Goal: Task Accomplishment & Management: Complete application form

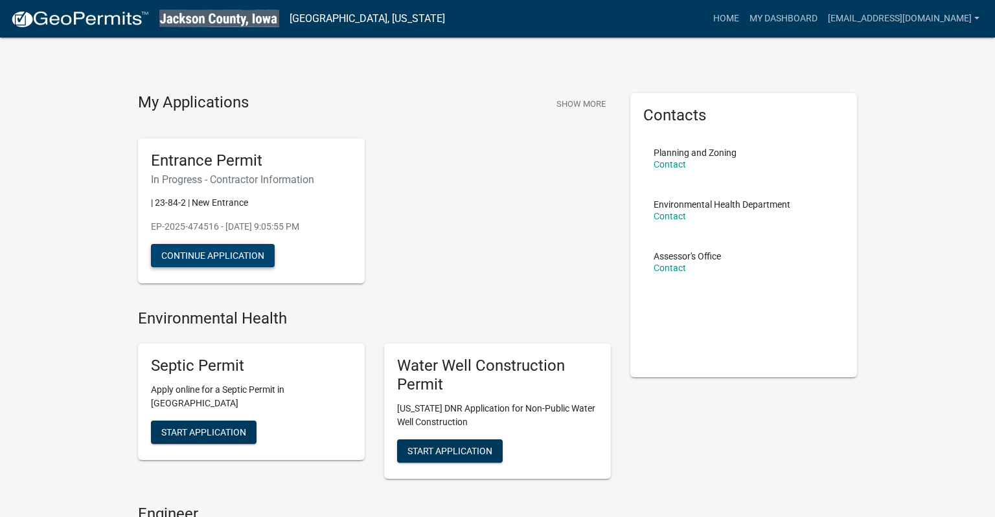
click at [181, 258] on button "Continue Application" at bounding box center [213, 255] width 124 height 23
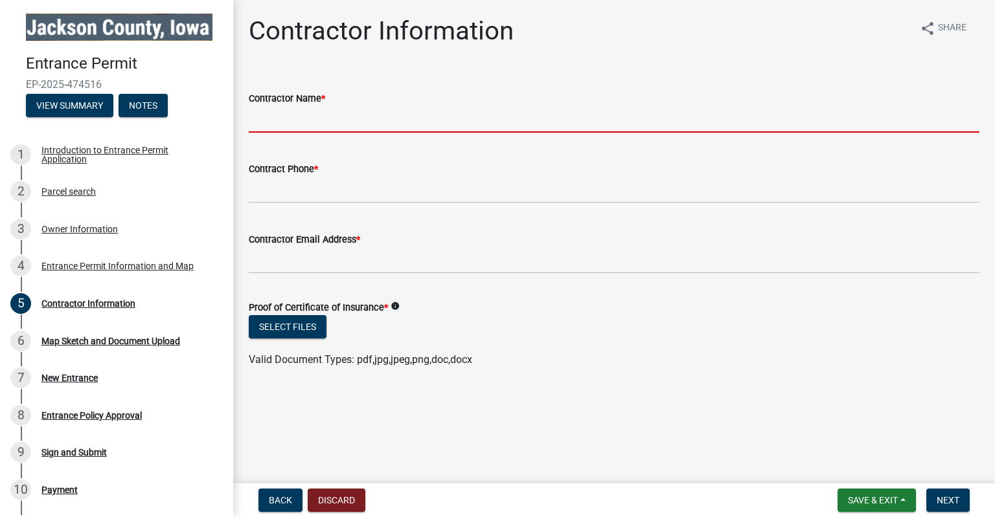
click at [358, 115] on input "Contractor Name *" at bounding box center [614, 119] width 731 height 27
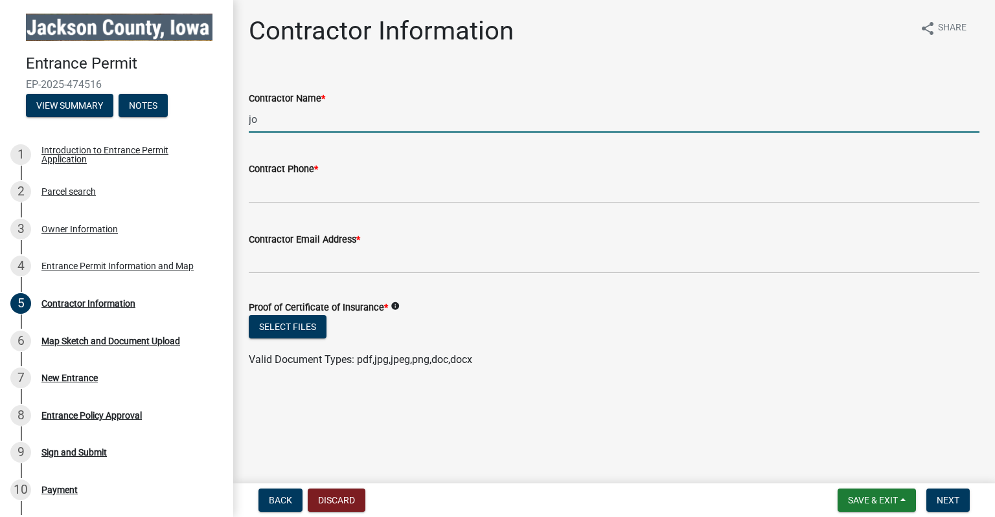
type input "j"
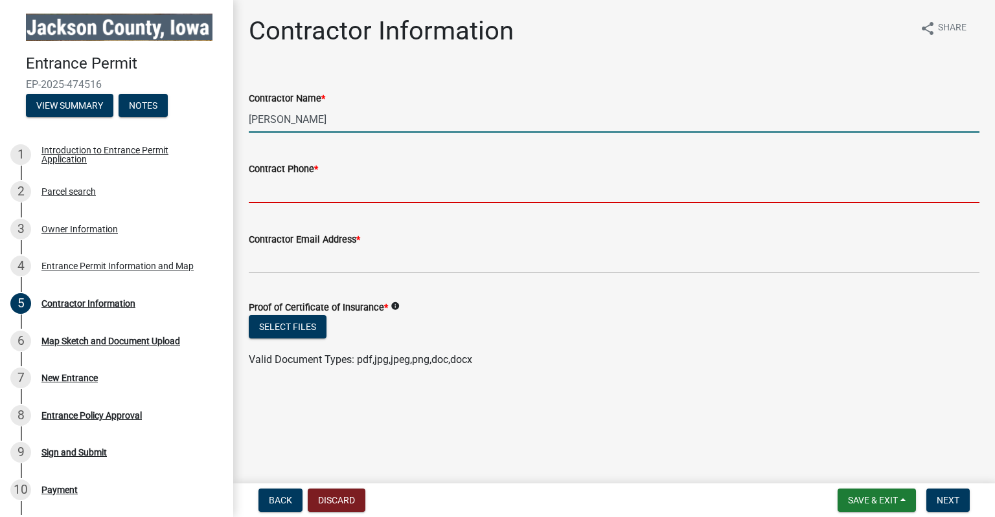
click at [377, 118] on input "[PERSON_NAME]" at bounding box center [614, 119] width 731 height 27
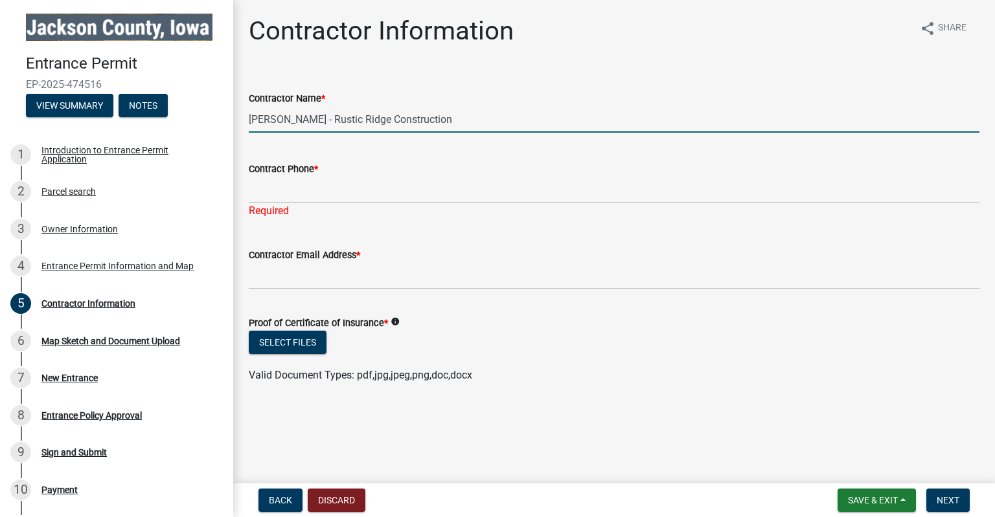
type input "[PERSON_NAME] - Rustic Ridge Construction"
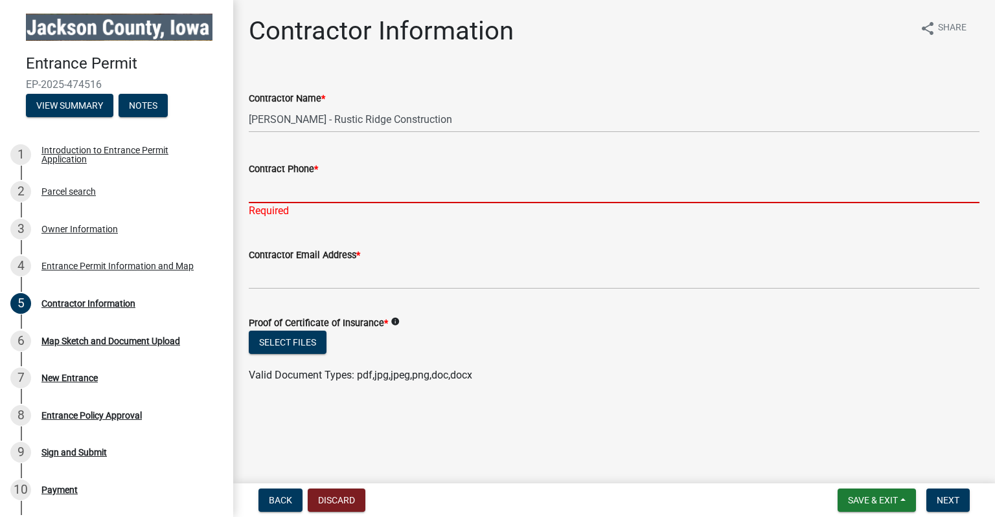
click at [347, 196] on input "Contract Phone *" at bounding box center [614, 190] width 731 height 27
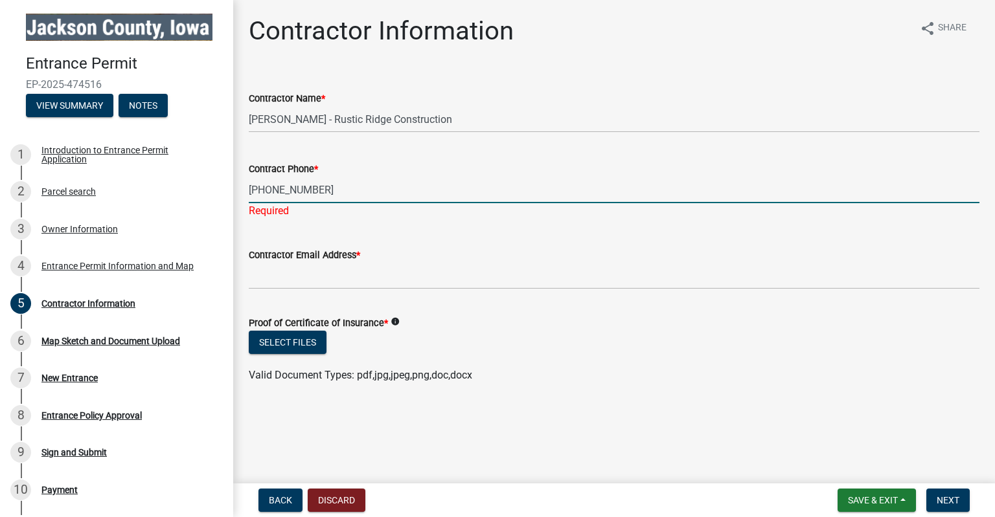
type input "[PHONE_NUMBER]"
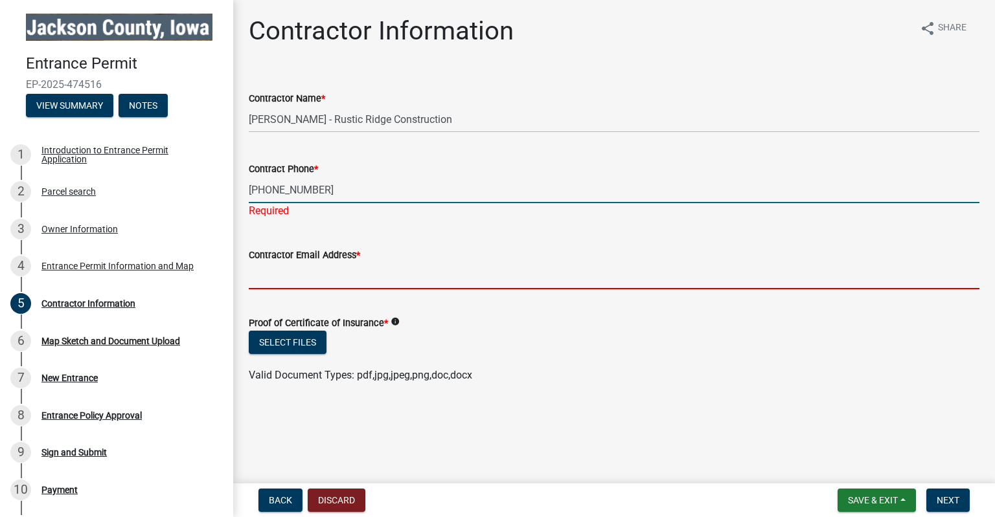
click at [306, 280] on input "Contractor Email Address *" at bounding box center [614, 276] width 731 height 27
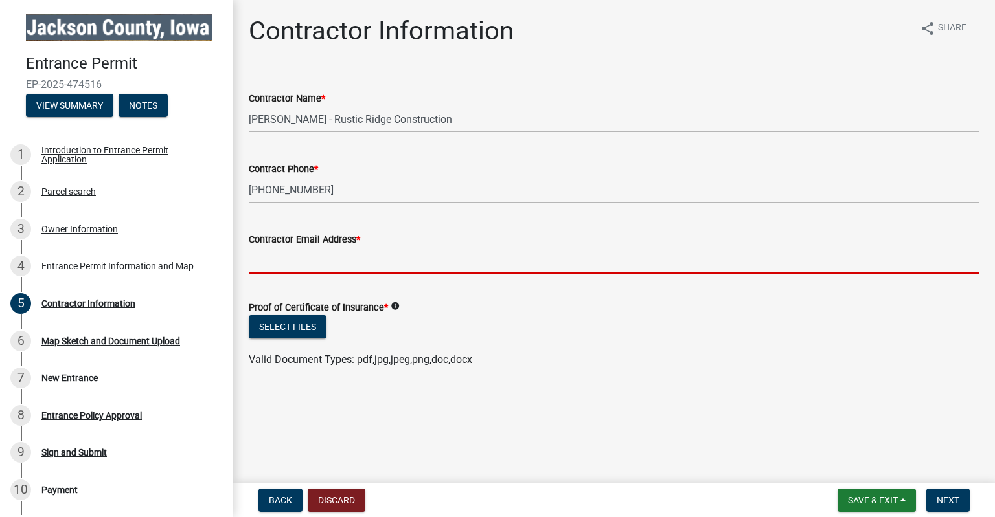
click at [311, 260] on input "Contractor Email Address *" at bounding box center [614, 260] width 731 height 27
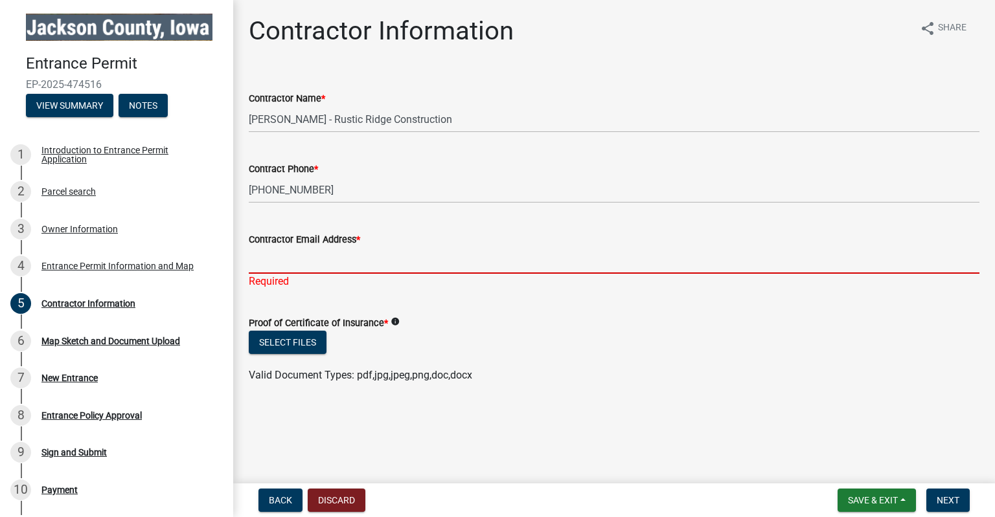
click at [333, 258] on input "Contractor Email Address *" at bounding box center [614, 260] width 731 height 27
paste input "[EMAIL_ADDRESS][DOMAIN_NAME]"
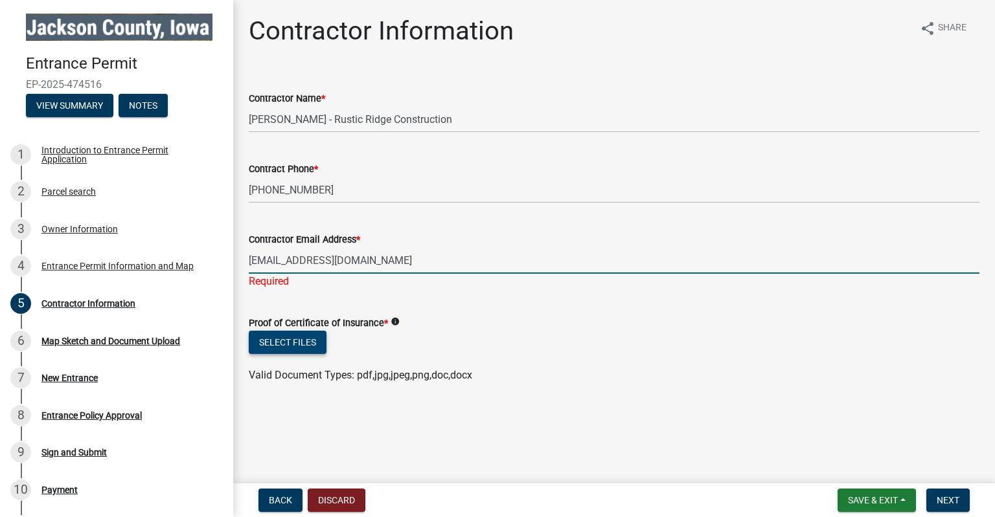
type input "[EMAIL_ADDRESS][DOMAIN_NAME]"
click at [308, 334] on button "Select files" at bounding box center [288, 342] width 78 height 23
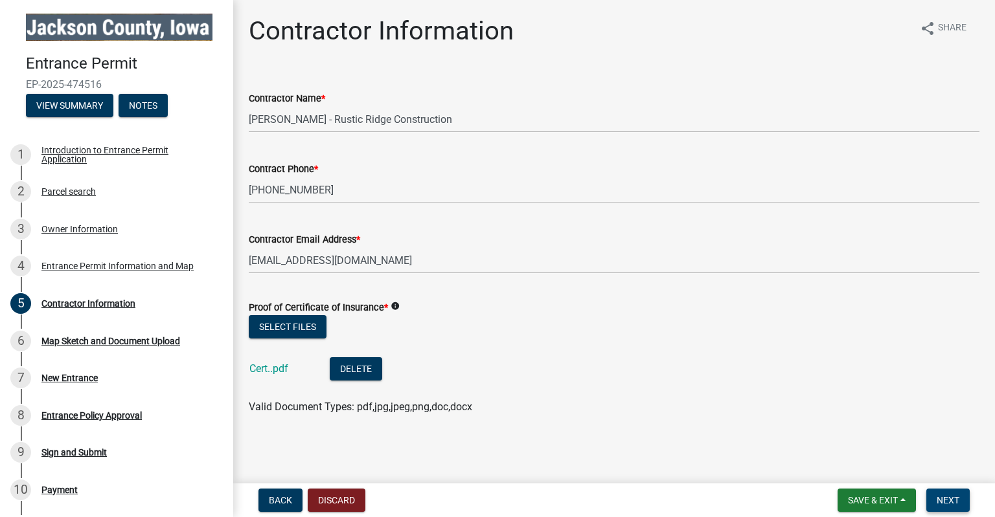
click at [944, 503] on span "Next" at bounding box center [948, 500] width 23 height 10
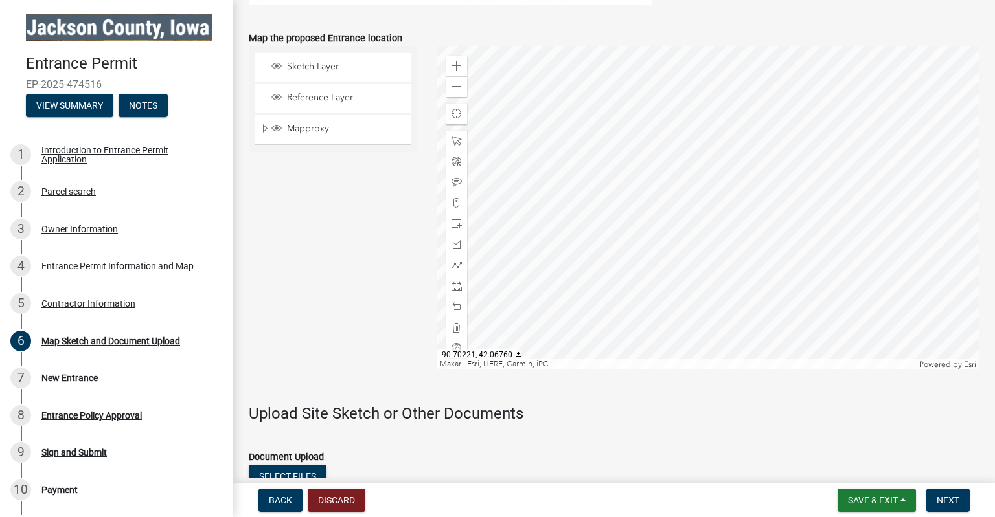
scroll to position [821, 0]
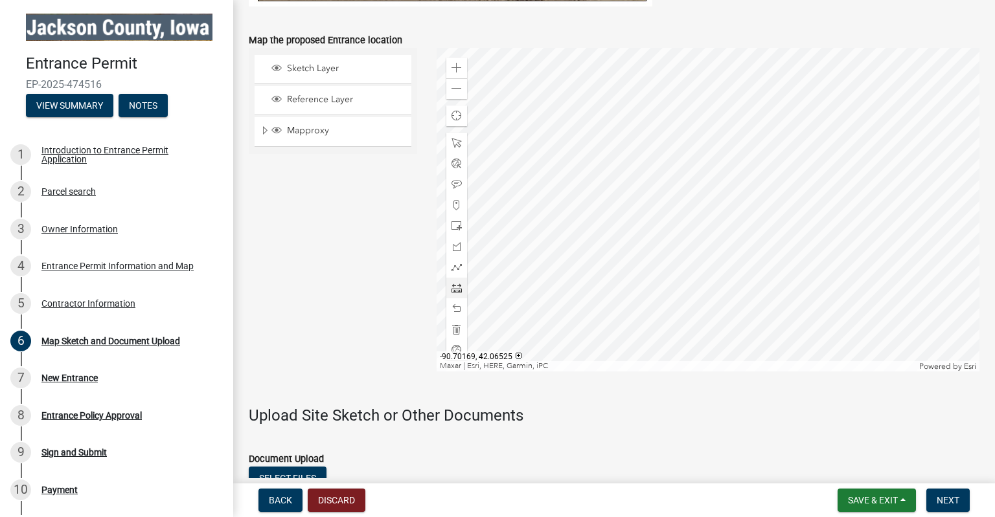
click at [459, 290] on span at bounding box center [456, 288] width 10 height 10
click at [612, 285] on div at bounding box center [708, 210] width 543 height 324
click at [611, 296] on div at bounding box center [708, 210] width 543 height 324
click at [659, 297] on div at bounding box center [708, 210] width 543 height 324
click at [455, 144] on span at bounding box center [456, 143] width 10 height 10
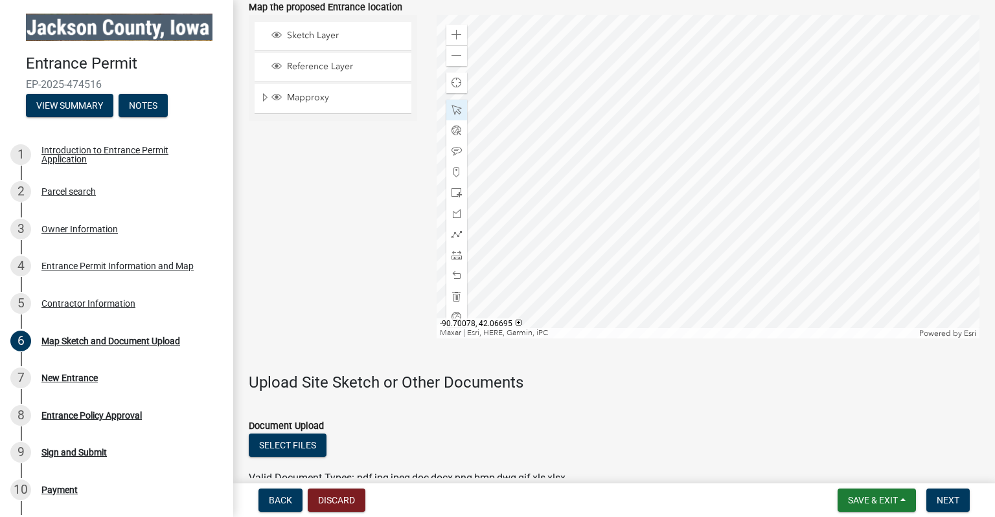
scroll to position [855, 0]
click at [316, 31] on span "Sketch Layer" at bounding box center [345, 35] width 123 height 12
click at [329, 88] on div "Mapproxy" at bounding box center [333, 98] width 157 height 29
click at [320, 74] on div "Reference Layer" at bounding box center [333, 66] width 157 height 28
click at [315, 65] on span "Reference Layer" at bounding box center [345, 66] width 123 height 12
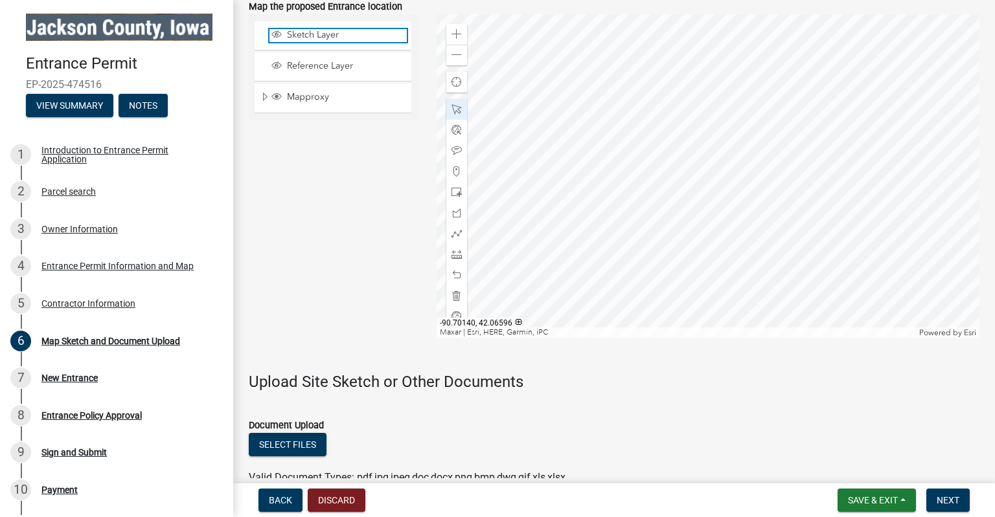
click at [313, 36] on span "Sketch Layer" at bounding box center [345, 35] width 123 height 12
click at [302, 77] on div "Reference Layer" at bounding box center [333, 66] width 157 height 28
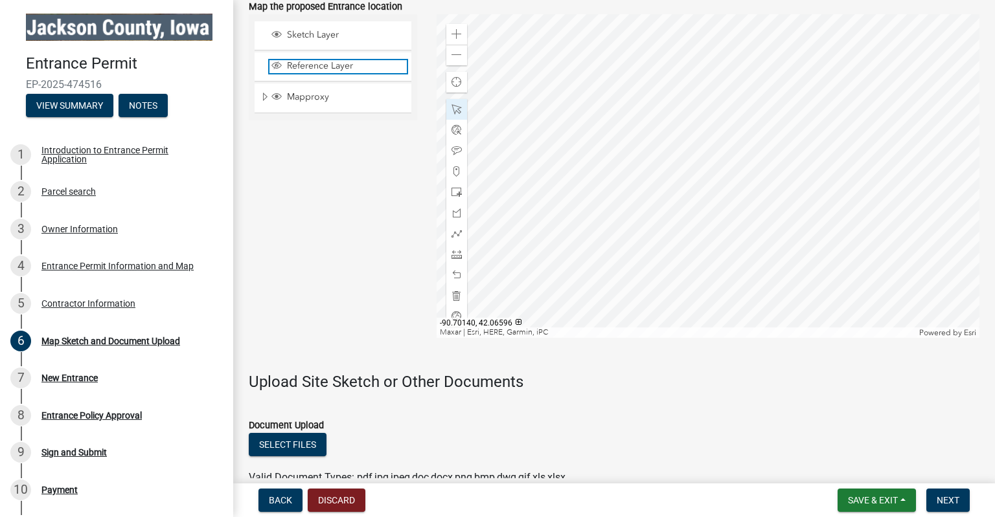
click at [303, 69] on span "Reference Layer" at bounding box center [345, 66] width 123 height 12
click at [302, 106] on div "Mapproxy" at bounding box center [333, 98] width 157 height 29
click at [268, 102] on span "Expand" at bounding box center [265, 97] width 10 height 12
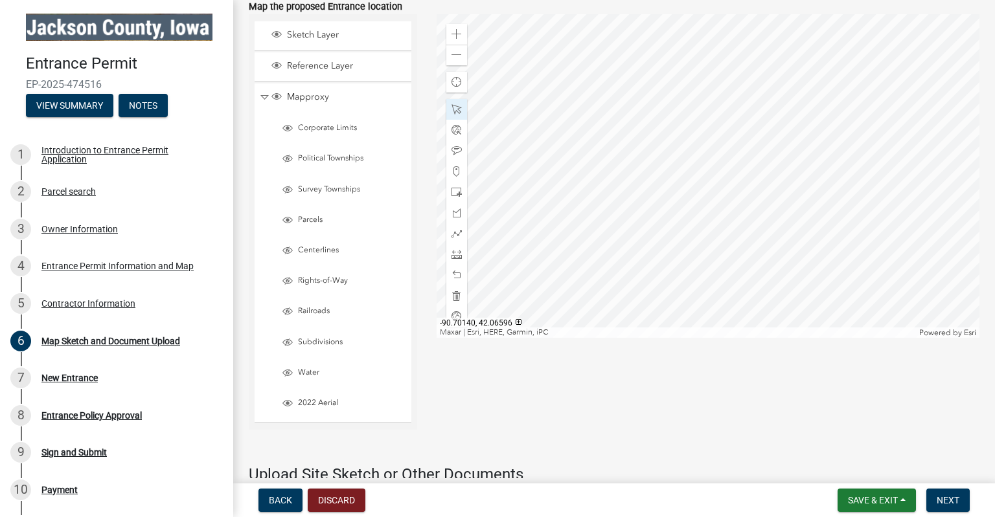
click at [266, 104] on div "Mapproxy" at bounding box center [333, 98] width 157 height 28
click at [260, 99] on span "Collapse" at bounding box center [265, 97] width 10 height 12
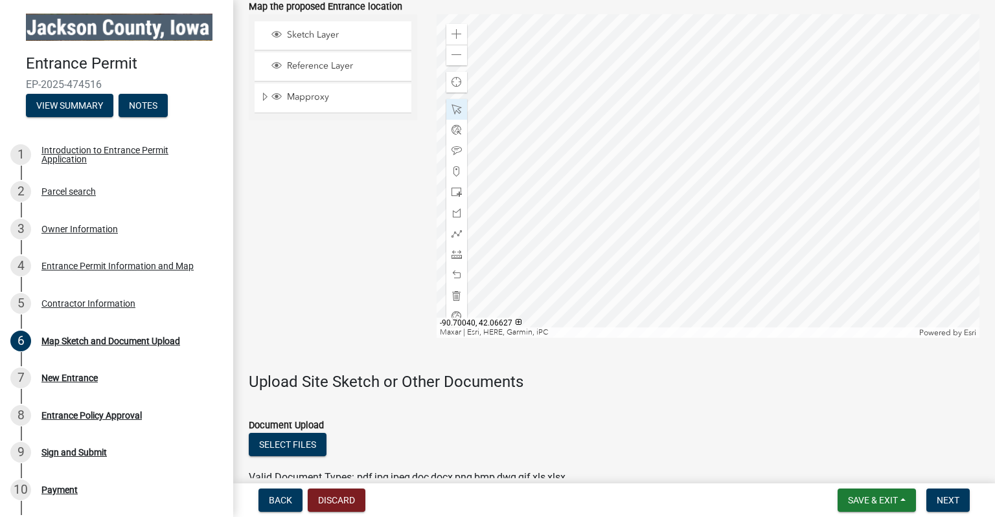
click at [545, 187] on div at bounding box center [708, 176] width 543 height 324
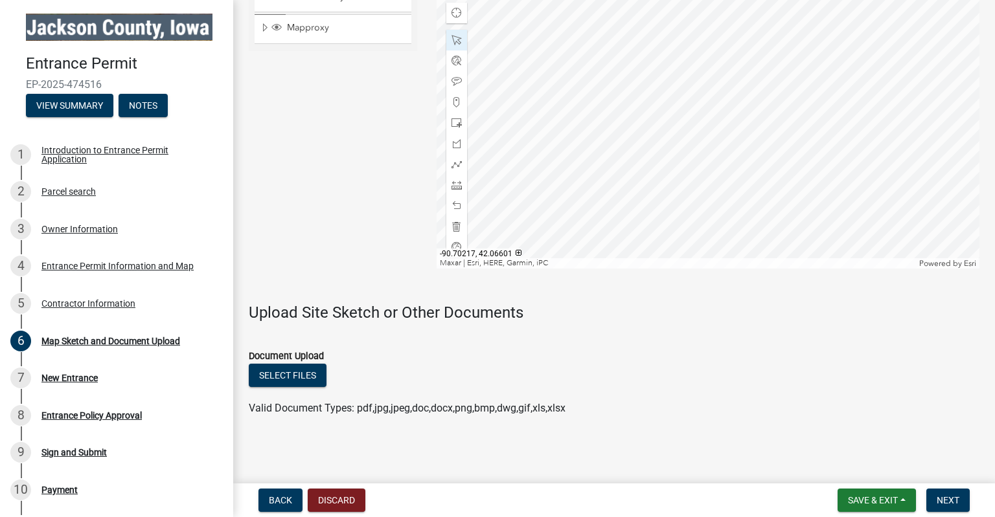
scroll to position [925, 0]
click at [276, 508] on button "Back" at bounding box center [280, 500] width 44 height 23
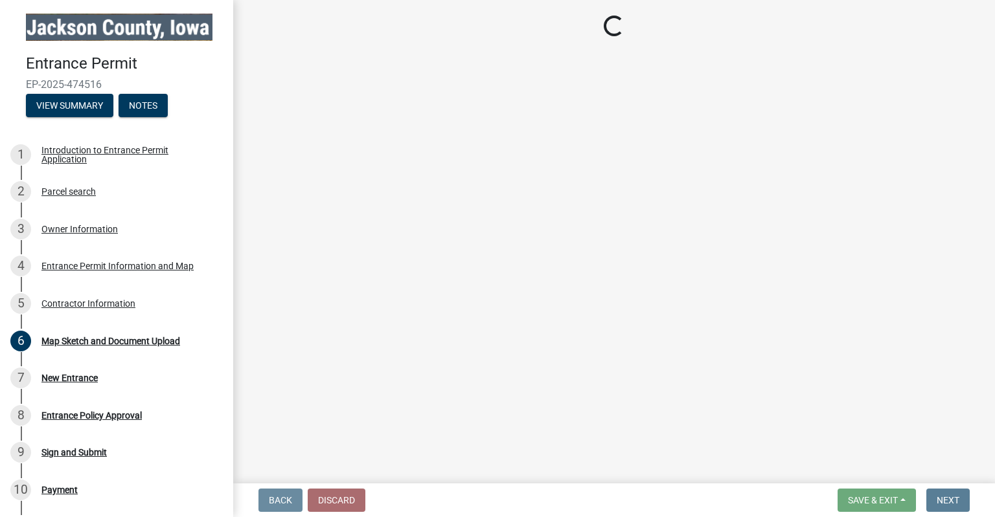
scroll to position [0, 0]
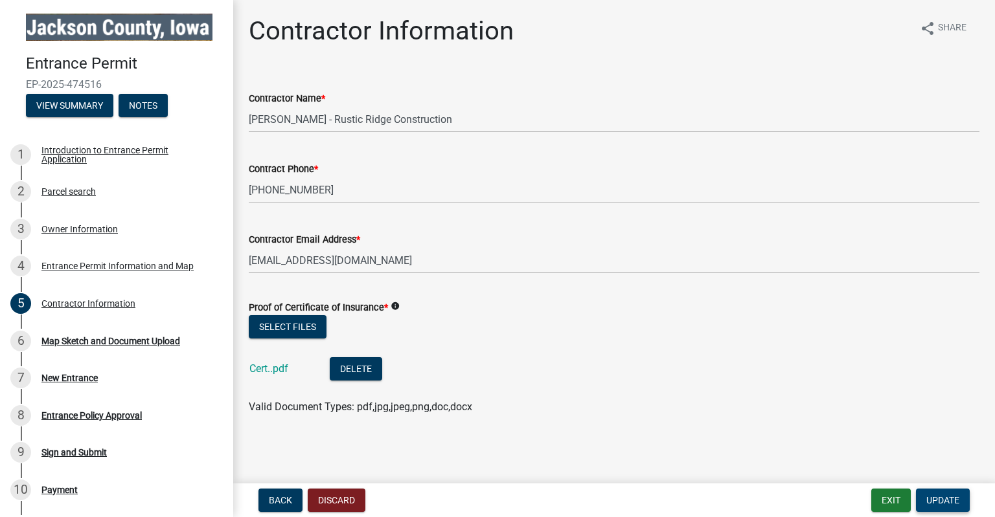
click at [955, 508] on button "Update" at bounding box center [943, 500] width 54 height 23
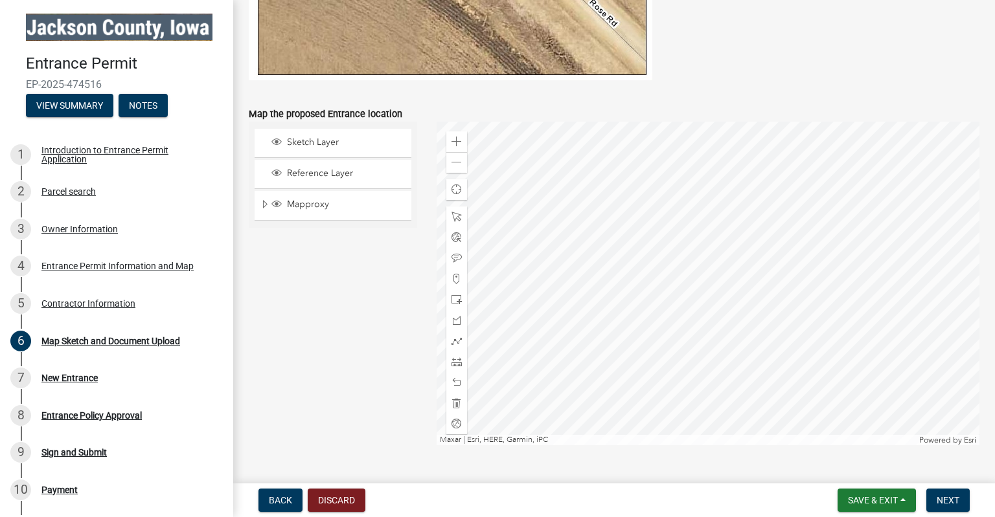
scroll to position [805, 0]
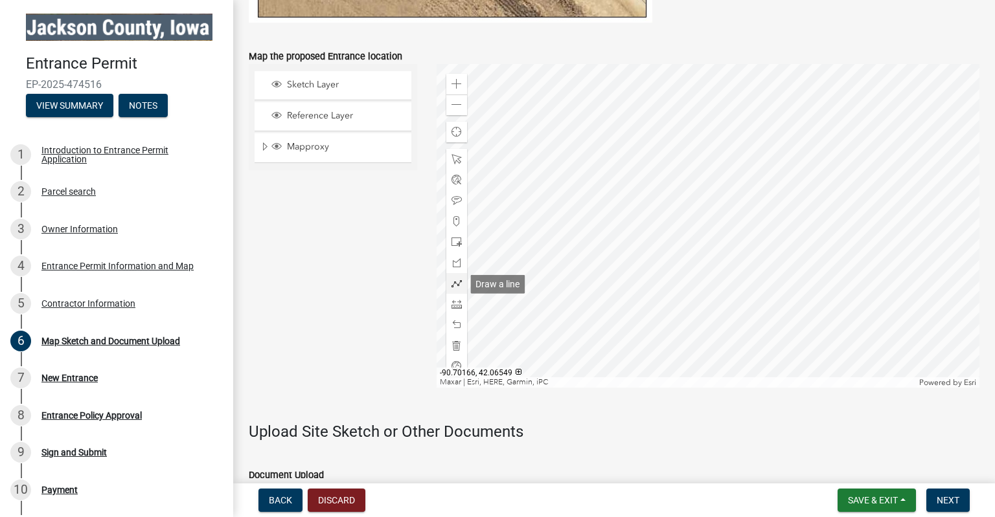
click at [453, 283] on span at bounding box center [456, 284] width 10 height 10
click at [681, 305] on div at bounding box center [708, 226] width 543 height 324
click at [680, 286] on div at bounding box center [708, 226] width 543 height 324
click at [456, 284] on span at bounding box center [456, 284] width 10 height 10
click at [449, 286] on div at bounding box center [456, 283] width 21 height 21
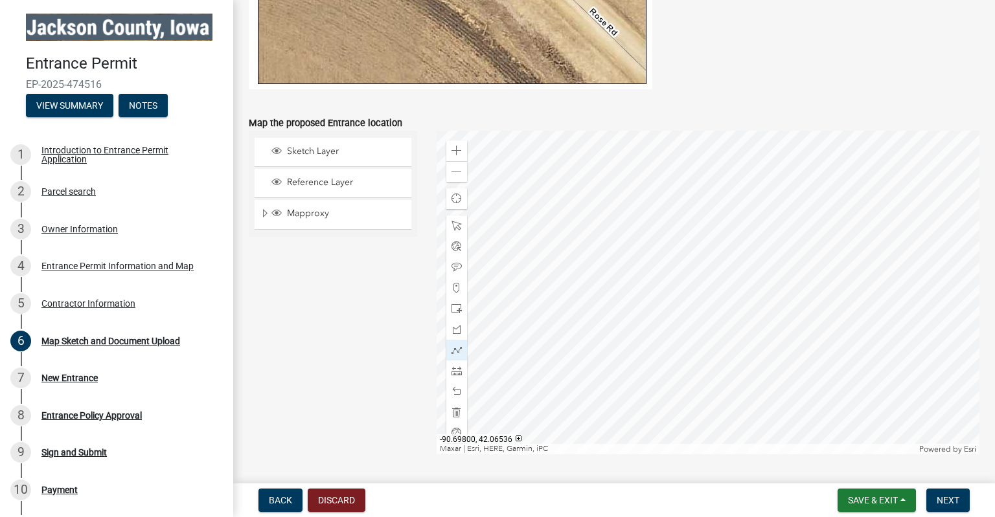
scroll to position [739, 0]
click at [457, 268] on span at bounding box center [456, 267] width 10 height 10
click at [636, 351] on div at bounding box center [708, 292] width 543 height 324
click at [457, 227] on span at bounding box center [456, 225] width 10 height 10
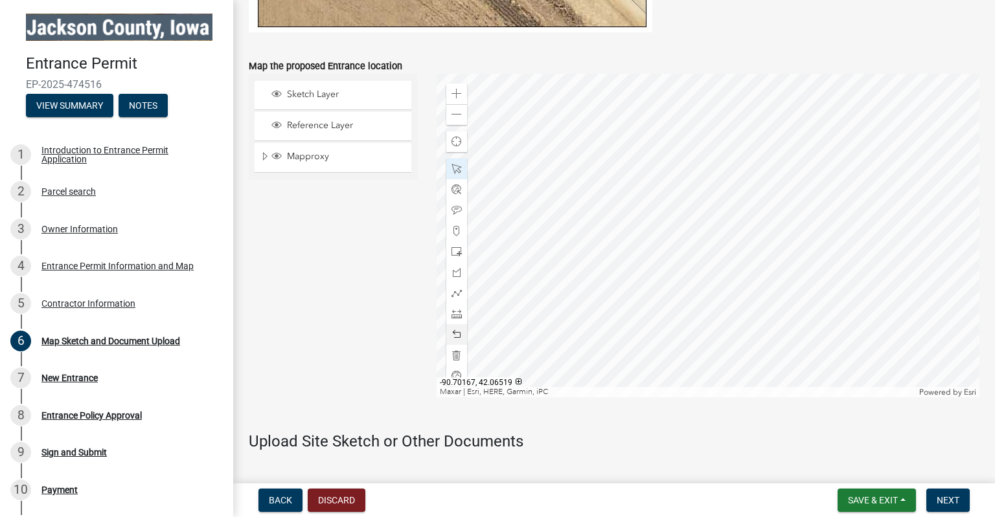
scroll to position [784, 0]
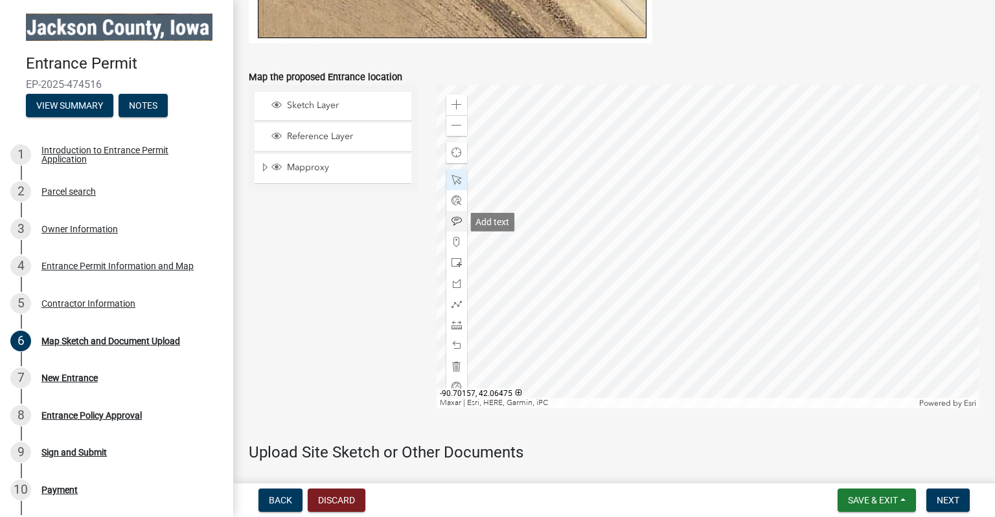
click at [459, 214] on div at bounding box center [456, 221] width 21 height 21
click at [631, 342] on div at bounding box center [708, 247] width 543 height 324
click at [524, 101] on div at bounding box center [708, 247] width 543 height 324
click at [460, 345] on span at bounding box center [456, 346] width 10 height 10
click at [453, 222] on span at bounding box center [456, 221] width 10 height 10
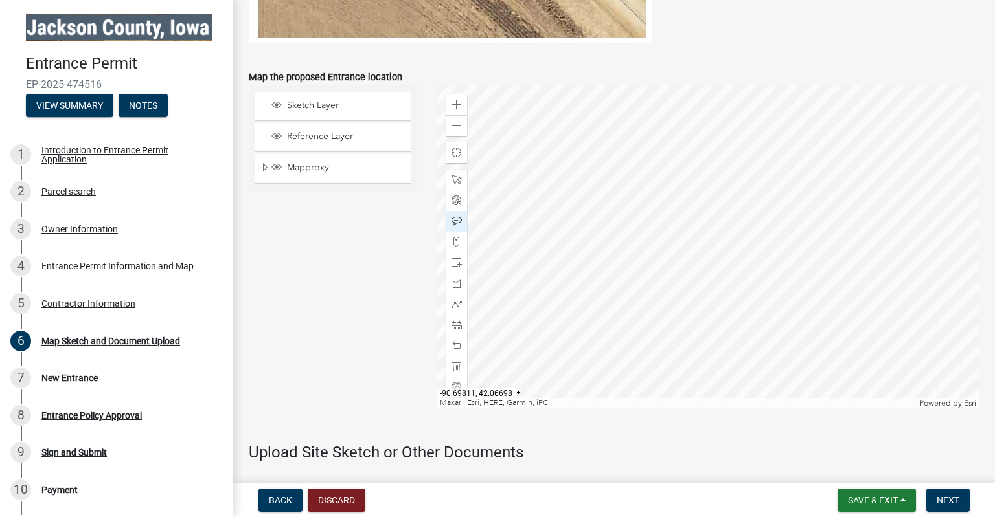
click at [679, 200] on div at bounding box center [708, 247] width 543 height 324
click at [459, 326] on span at bounding box center [456, 325] width 10 height 10
click at [626, 328] on div at bounding box center [708, 247] width 543 height 324
click at [671, 293] on div at bounding box center [708, 247] width 543 height 324
click at [457, 326] on span at bounding box center [456, 325] width 10 height 10
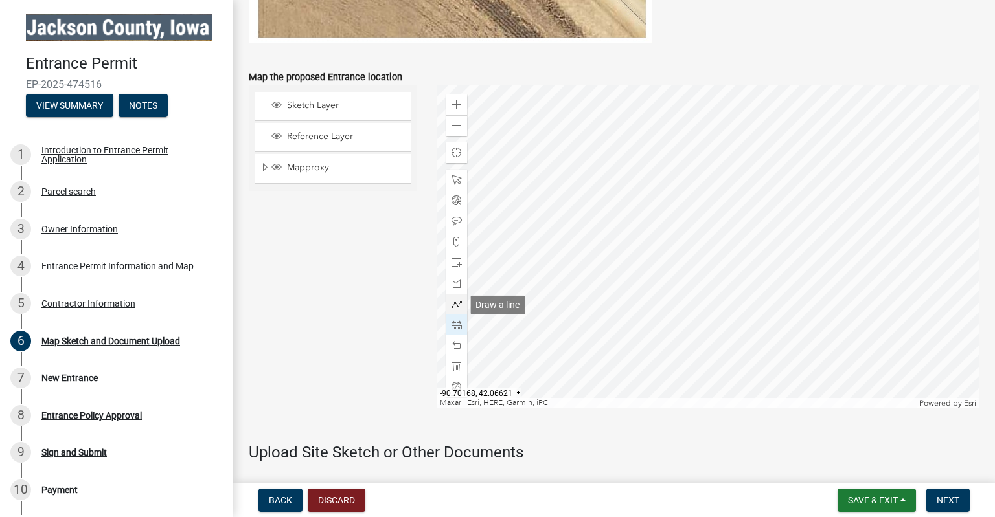
click at [454, 308] on span at bounding box center [456, 304] width 10 height 10
click at [674, 326] on div at bounding box center [708, 247] width 543 height 324
click at [674, 305] on div at bounding box center [708, 247] width 543 height 324
click at [675, 325] on div at bounding box center [708, 247] width 543 height 324
click at [675, 306] on div at bounding box center [708, 247] width 543 height 324
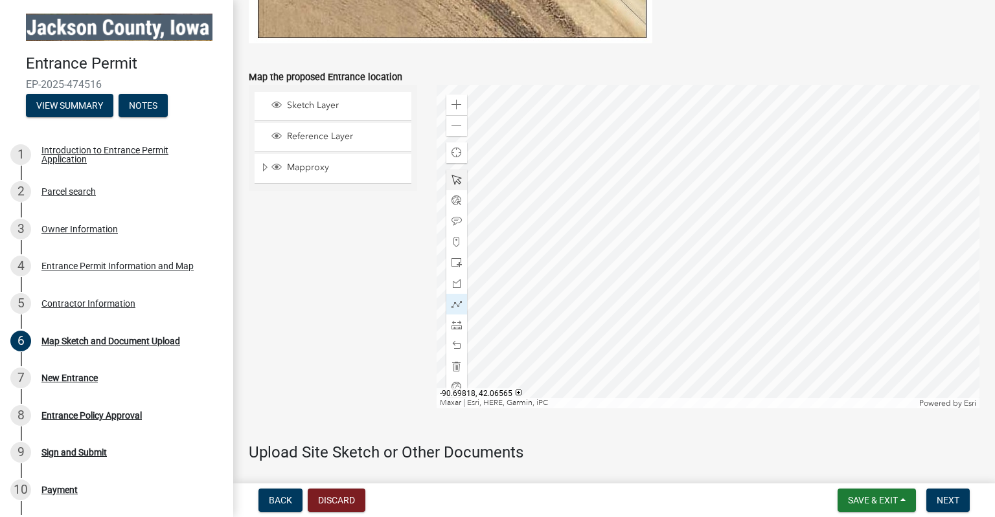
click at [675, 306] on div at bounding box center [708, 247] width 543 height 324
click at [459, 329] on span at bounding box center [456, 325] width 10 height 10
click at [626, 326] on div at bounding box center [708, 247] width 543 height 324
click at [657, 282] on div at bounding box center [708, 247] width 543 height 324
click at [457, 344] on span at bounding box center [456, 346] width 10 height 10
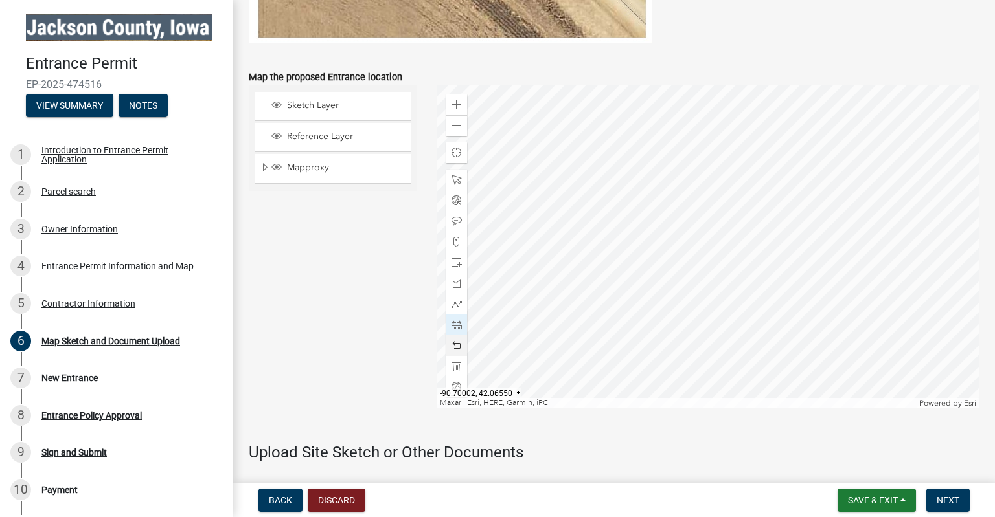
click at [566, 318] on div at bounding box center [708, 247] width 543 height 324
click at [460, 352] on div at bounding box center [456, 345] width 21 height 21
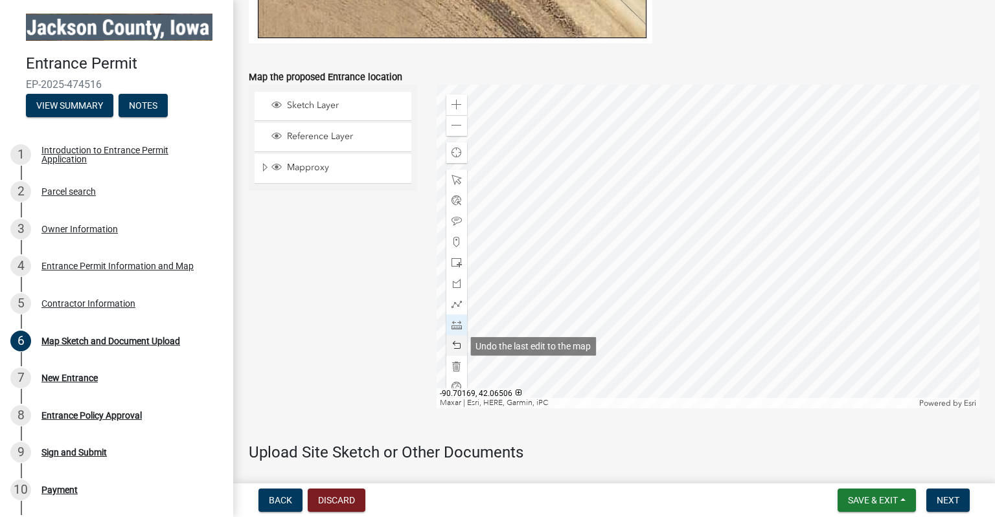
click at [460, 352] on div at bounding box center [456, 345] width 21 height 21
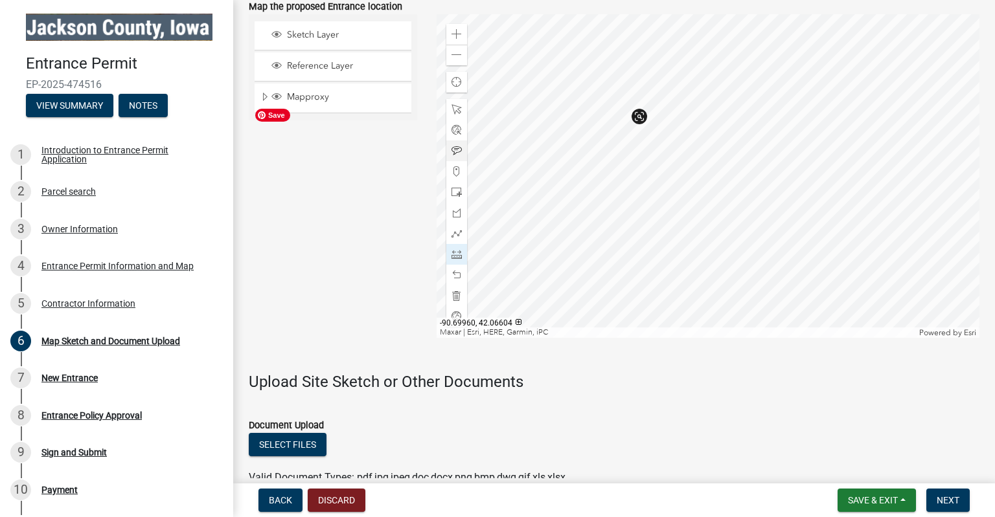
scroll to position [856, 0]
click at [455, 155] on span at bounding box center [456, 150] width 10 height 10
click at [661, 211] on div at bounding box center [708, 176] width 543 height 324
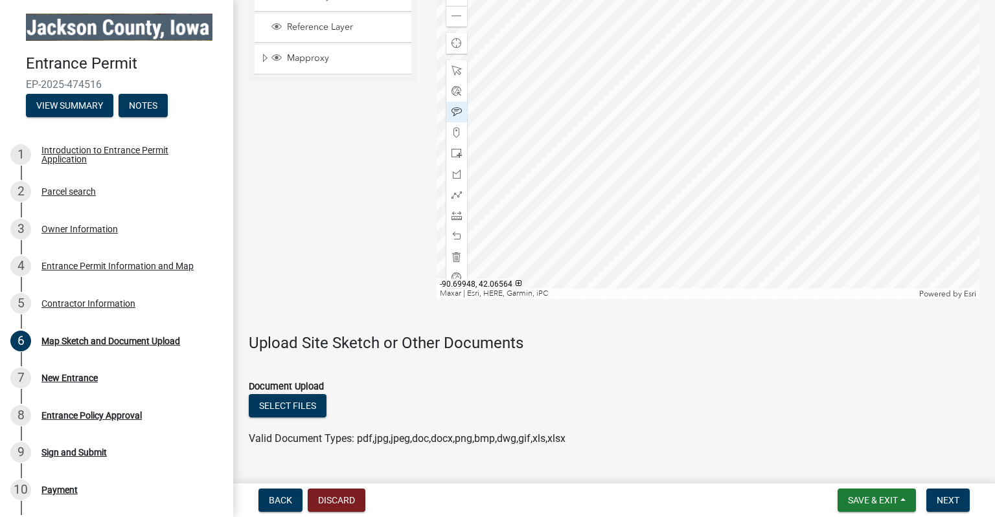
scroll to position [893, 0]
click at [282, 411] on button "Select files" at bounding box center [288, 406] width 78 height 23
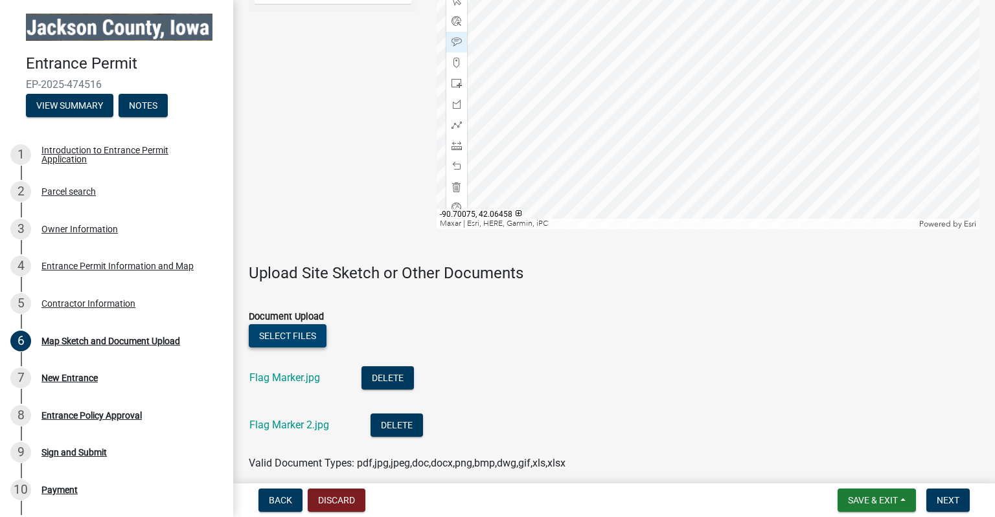
scroll to position [1019, 0]
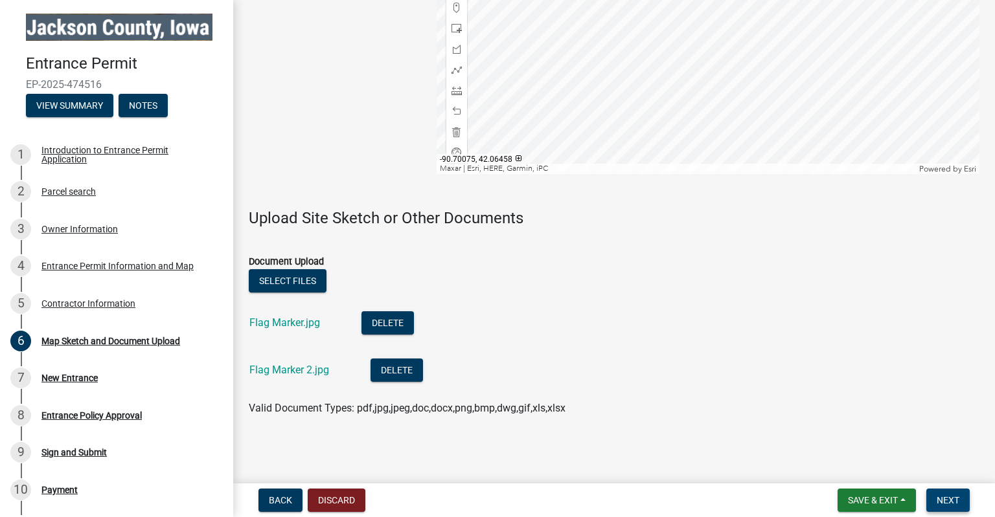
click at [953, 505] on span "Next" at bounding box center [948, 500] width 23 height 10
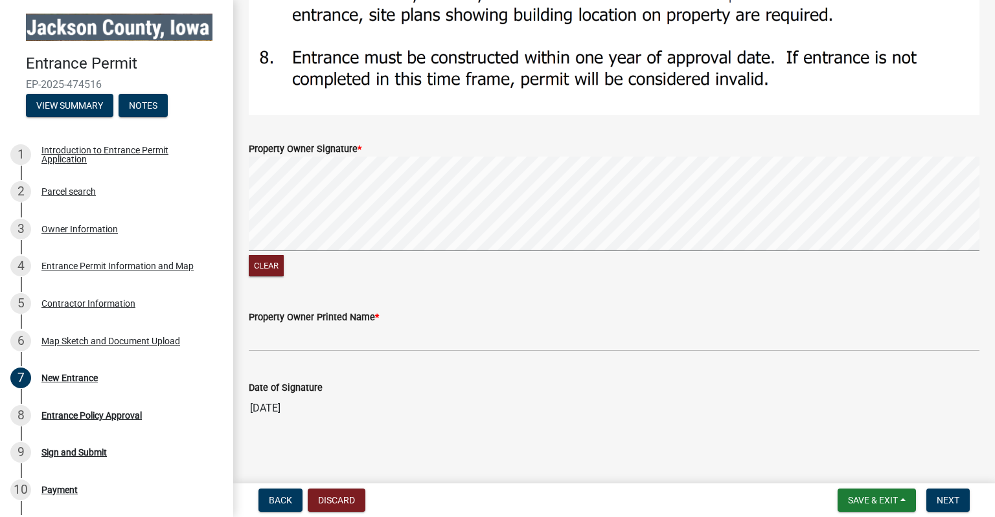
scroll to position [1100, 0]
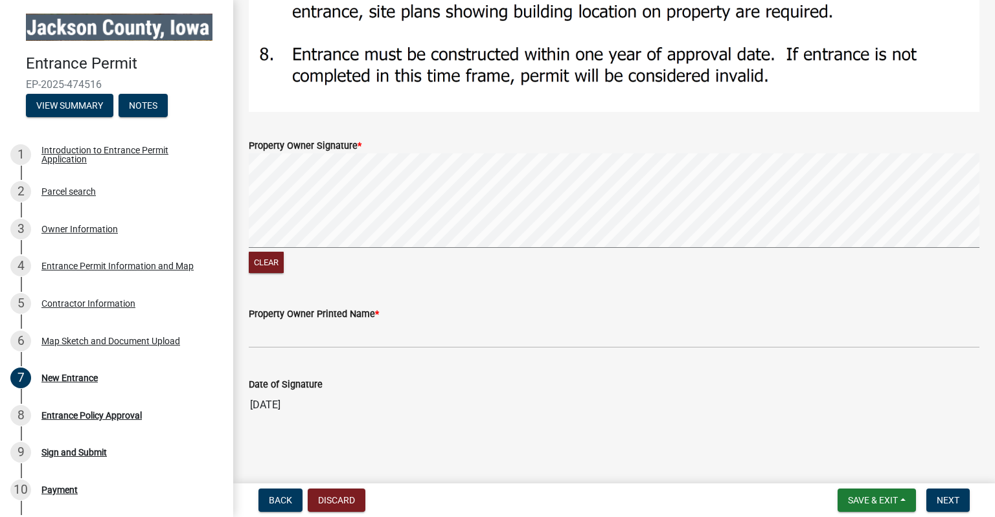
click at [363, 129] on form "Property Owner Signature * Clear" at bounding box center [614, 198] width 731 height 153
click at [371, 142] on div "Property Owner Signature *" at bounding box center [614, 146] width 731 height 16
click at [339, 253] on div "Clear" at bounding box center [614, 264] width 731 height 25
click at [271, 273] on div "Clear" at bounding box center [614, 264] width 731 height 25
click at [275, 267] on button "Clear" at bounding box center [266, 262] width 35 height 21
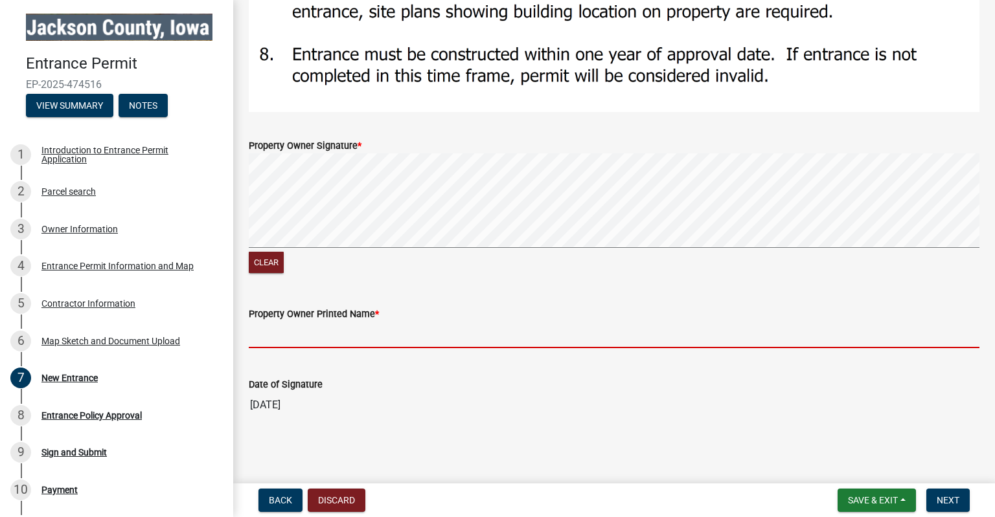
click at [306, 335] on input "Property Owner Printed Name *" at bounding box center [614, 335] width 731 height 27
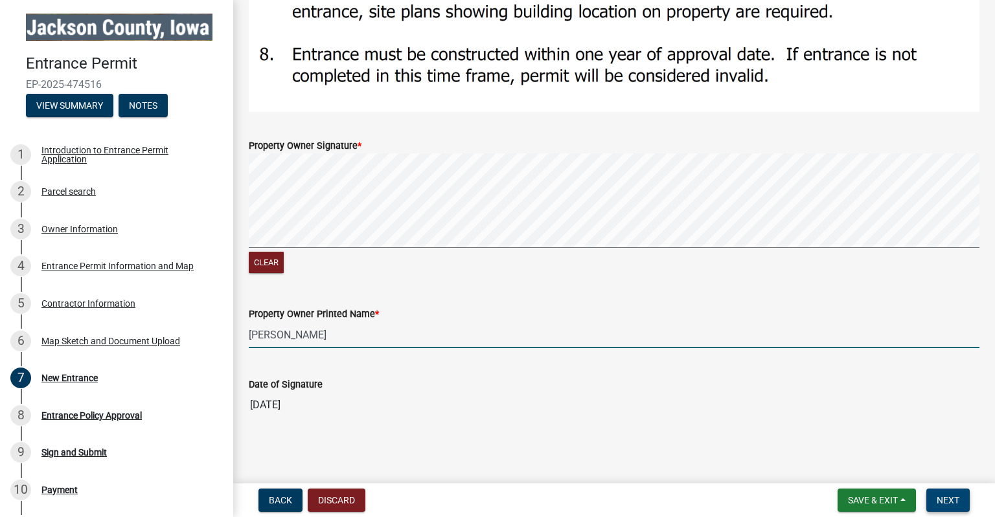
type input "[PERSON_NAME]"
click at [949, 497] on span "Next" at bounding box center [948, 500] width 23 height 10
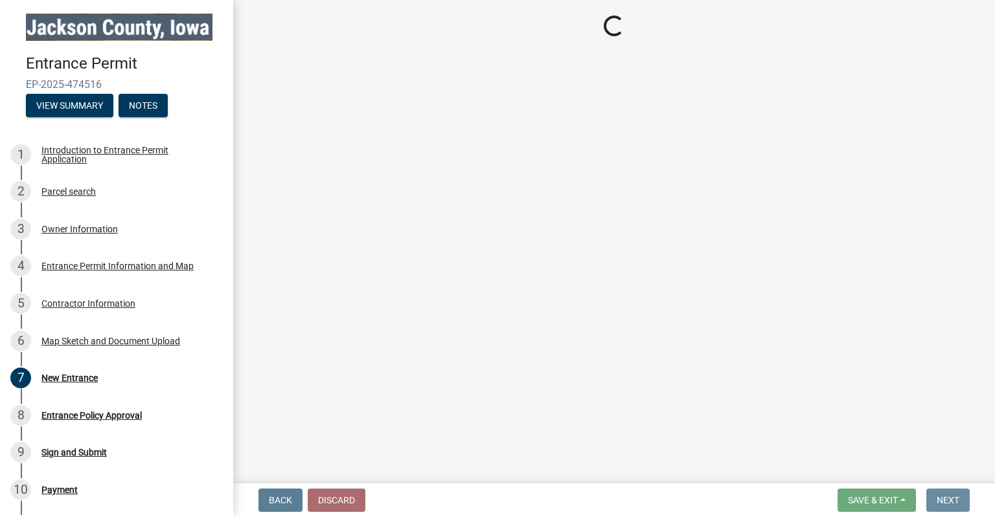
scroll to position [0, 0]
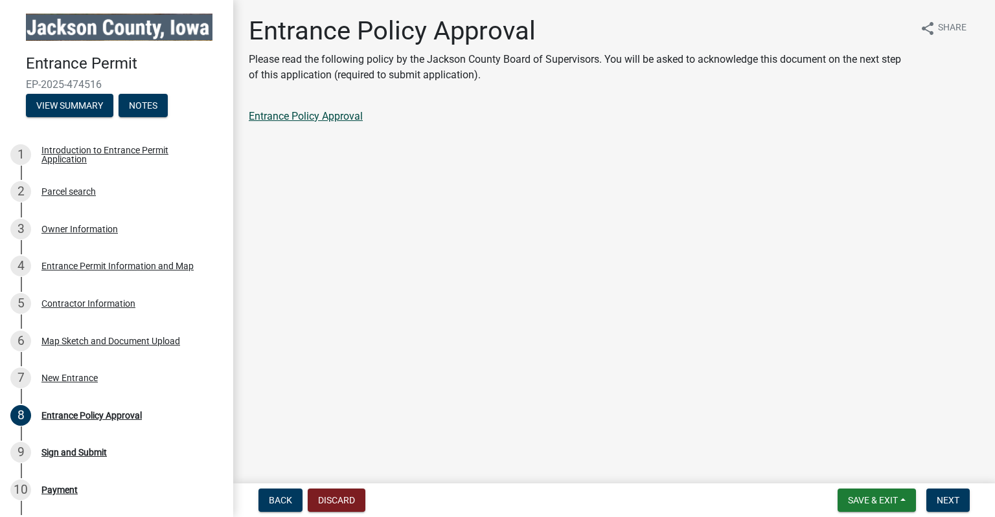
click at [308, 115] on link "Entrance Policy Approval" at bounding box center [306, 116] width 114 height 12
click at [952, 505] on span "Next" at bounding box center [948, 500] width 23 height 10
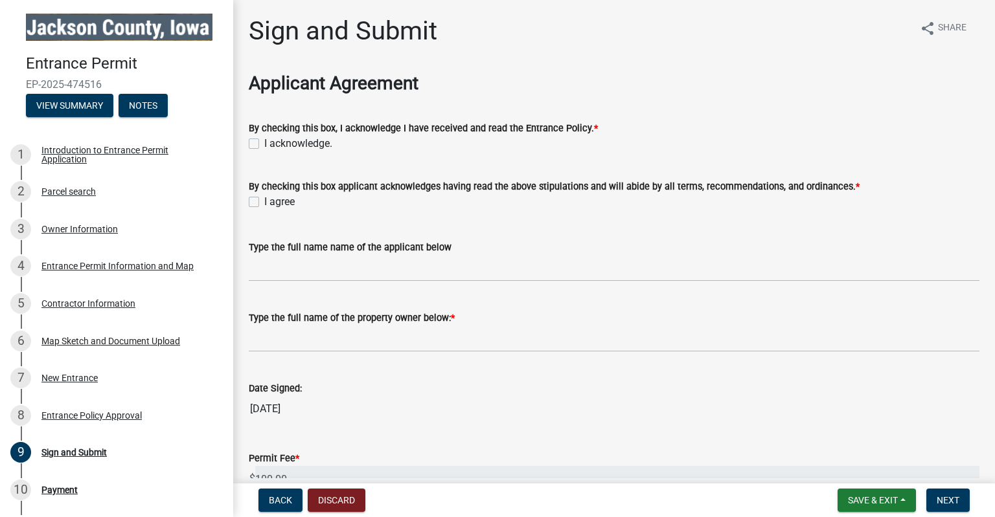
click at [264, 146] on label "I acknowledge." at bounding box center [298, 144] width 68 height 16
click at [264, 144] on input "I acknowledge." at bounding box center [268, 140] width 8 height 8
checkbox input "true"
click at [260, 203] on div "I agree" at bounding box center [614, 202] width 731 height 16
click at [264, 202] on label "I agree" at bounding box center [279, 202] width 30 height 16
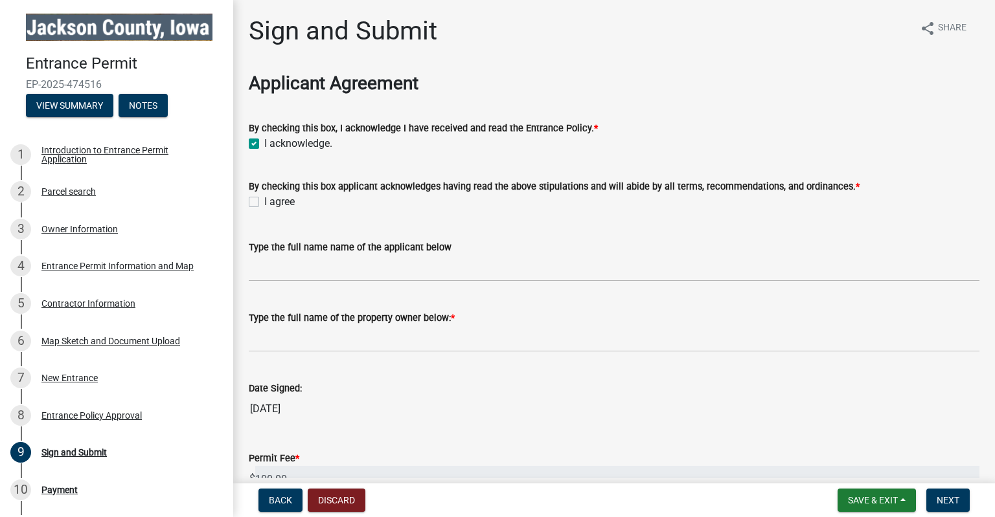
click at [264, 202] on input "I agree" at bounding box center [268, 198] width 8 height 8
checkbox input "true"
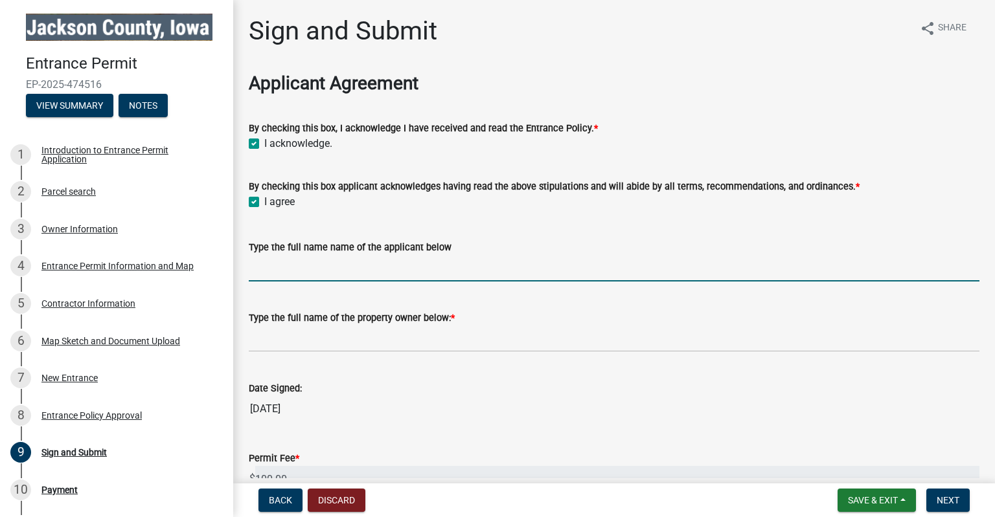
click at [276, 266] on input "Type the full name name of the applicant below" at bounding box center [614, 268] width 731 height 27
type input "[PERSON_NAME]"
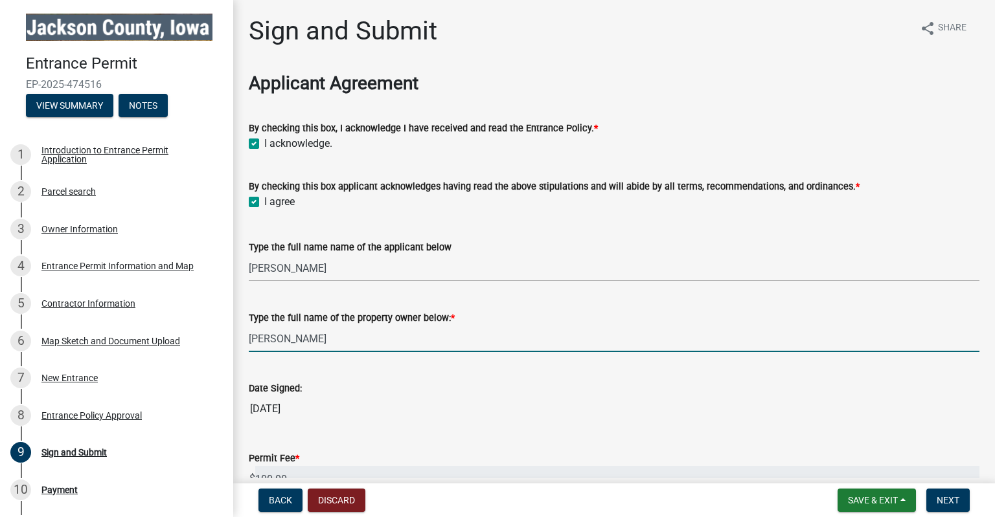
scroll to position [101, 0]
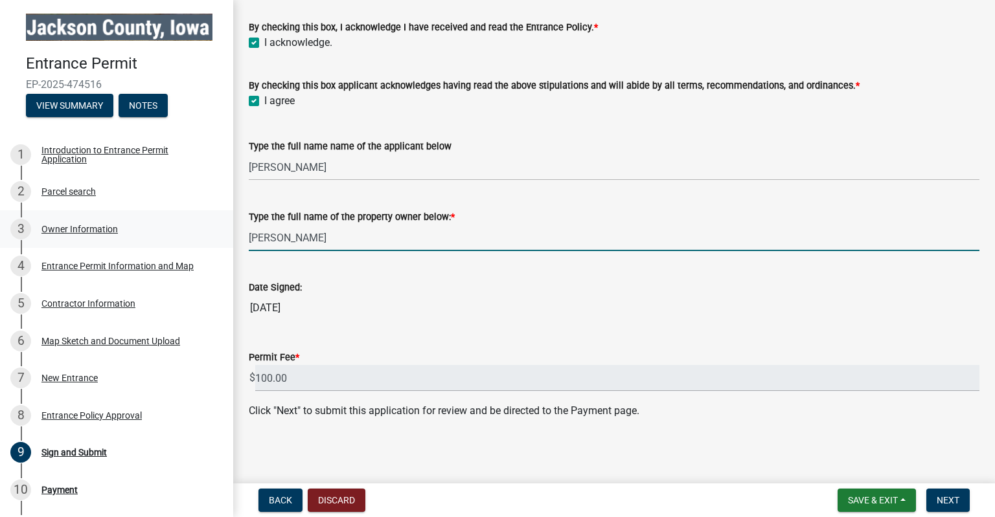
type input "[PERSON_NAME]"
click at [111, 234] on div "Owner Information" at bounding box center [79, 229] width 76 height 9
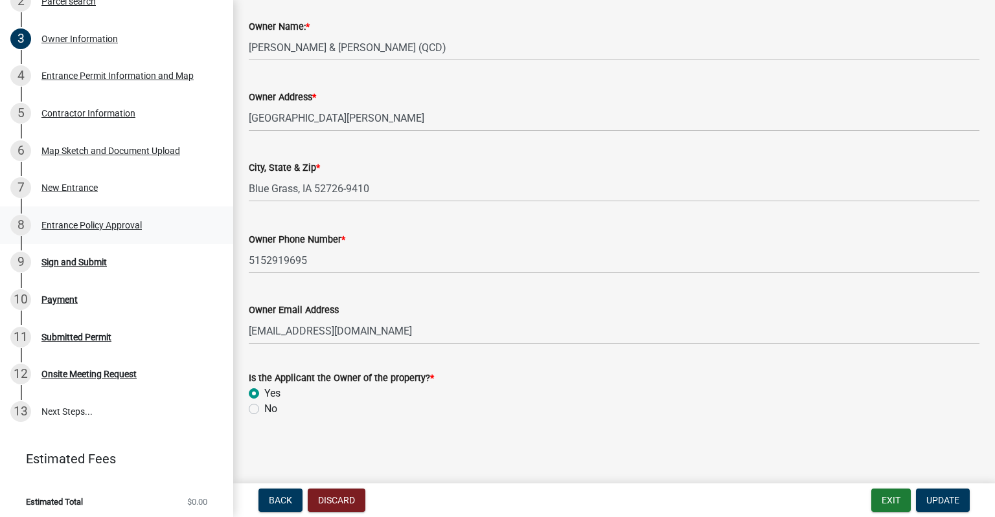
scroll to position [192, 0]
click at [66, 259] on div "Sign and Submit" at bounding box center [73, 260] width 65 height 9
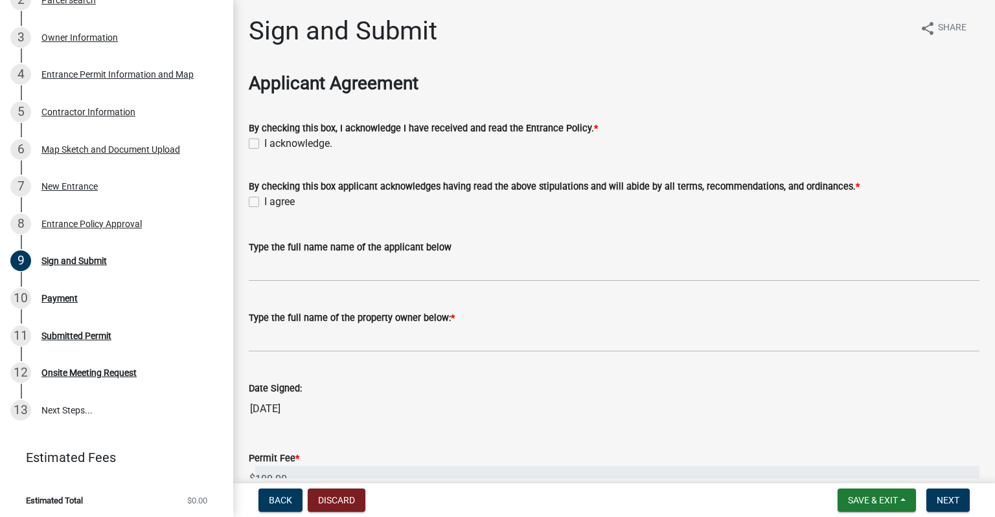
click at [260, 146] on div "I acknowledge." at bounding box center [614, 144] width 731 height 16
click at [264, 141] on label "I acknowledge." at bounding box center [298, 144] width 68 height 16
click at [264, 141] on input "I acknowledge." at bounding box center [268, 140] width 8 height 8
checkbox input "true"
click at [264, 205] on label "I agree" at bounding box center [279, 202] width 30 height 16
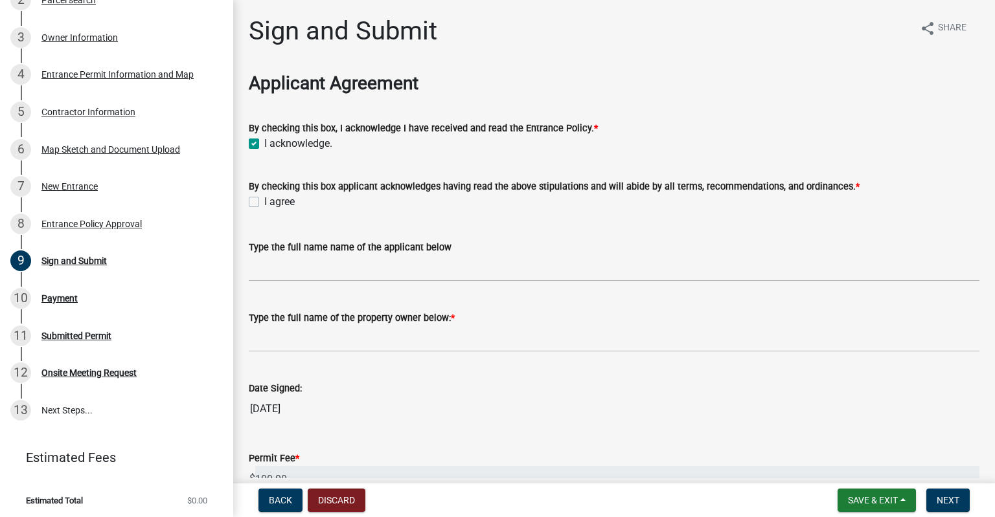
click at [264, 203] on input "I agree" at bounding box center [268, 198] width 8 height 8
checkbox input "true"
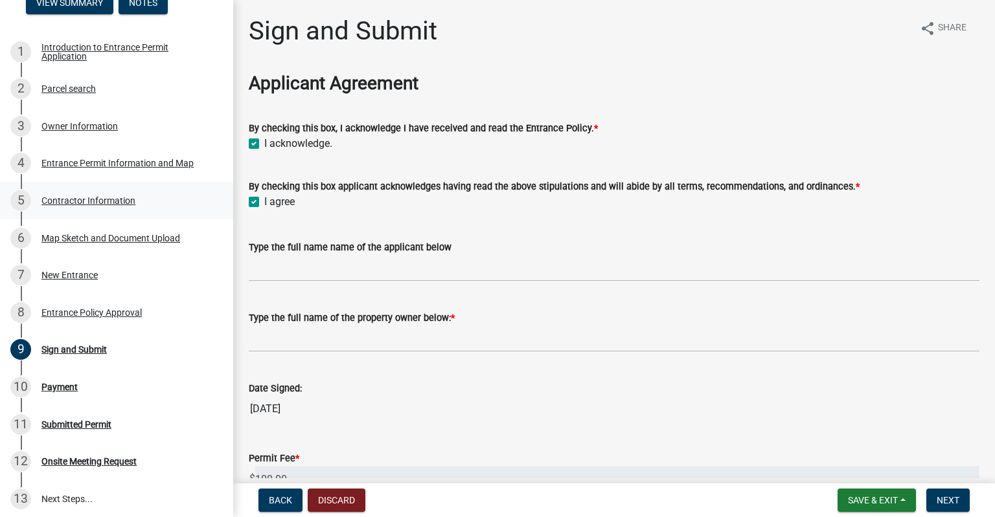
scroll to position [92, 0]
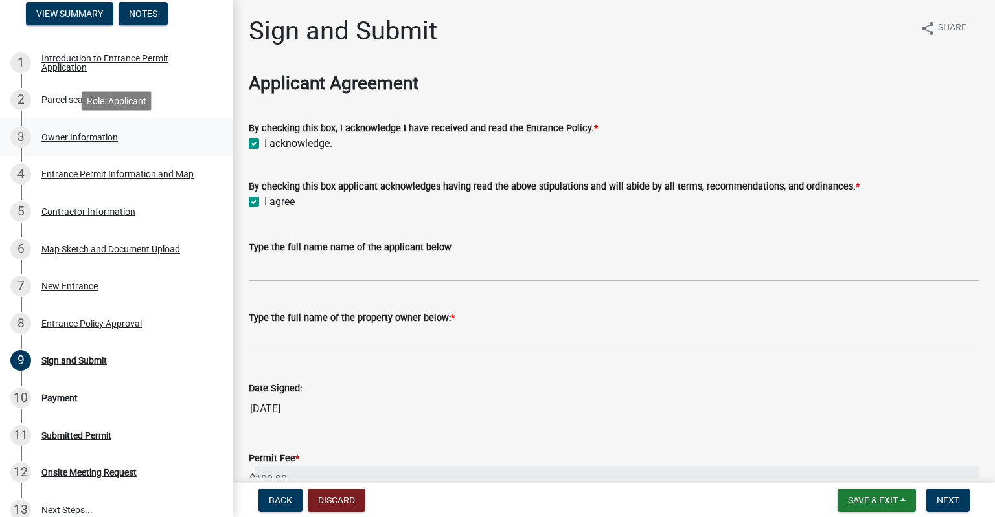
click at [59, 141] on div "Owner Information" at bounding box center [79, 137] width 76 height 9
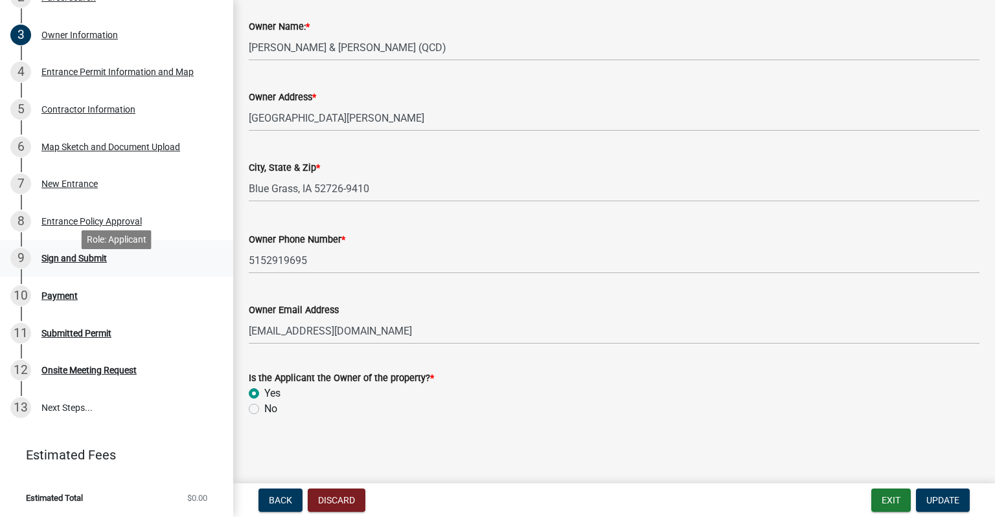
scroll to position [78, 0]
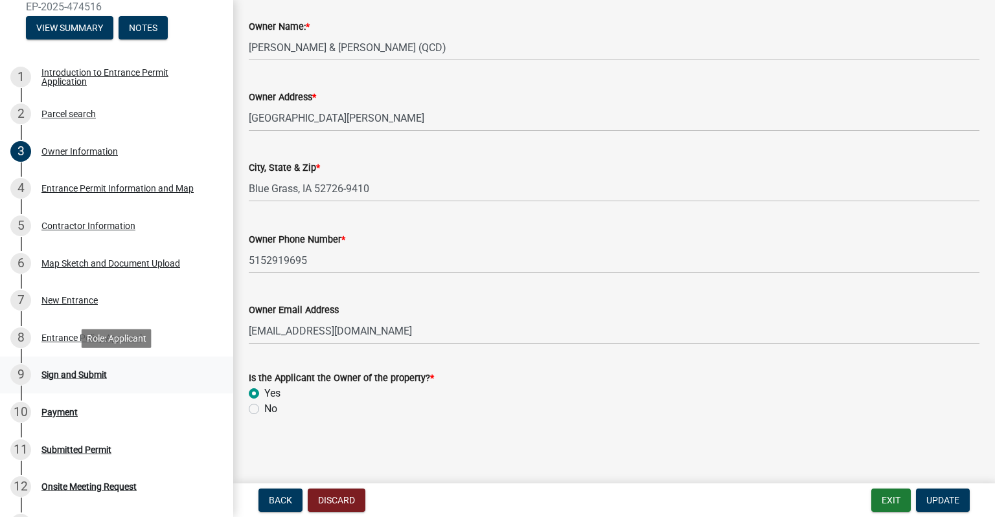
click at [73, 376] on div "Sign and Submit" at bounding box center [73, 374] width 65 height 9
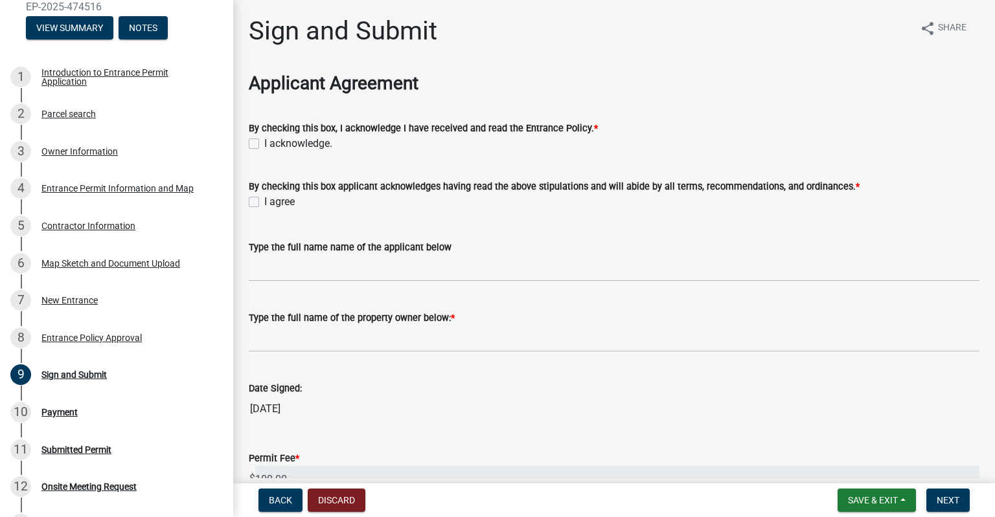
scroll to position [101, 0]
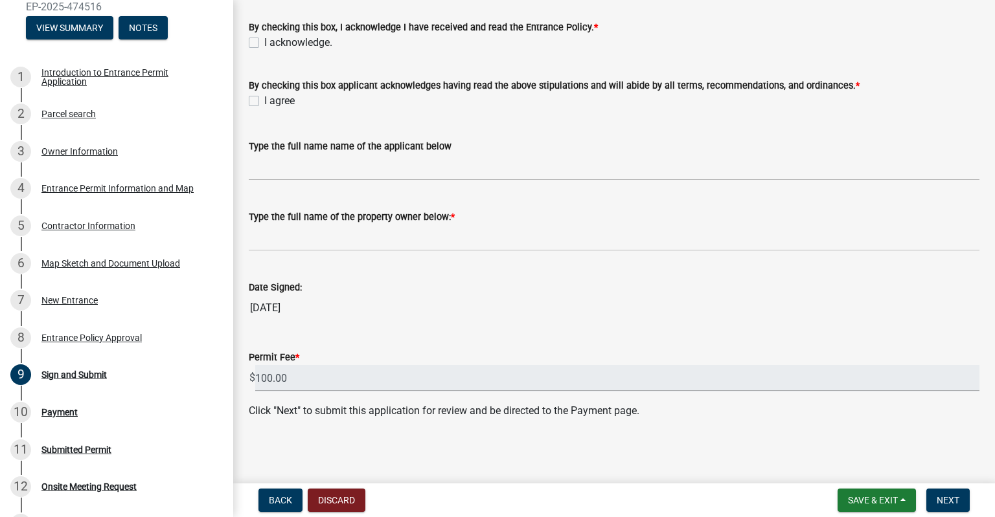
click at [304, 40] on label "I acknowledge." at bounding box center [298, 43] width 68 height 16
click at [273, 40] on input "I acknowledge." at bounding box center [268, 39] width 8 height 8
checkbox input "true"
click at [266, 102] on label "I agree" at bounding box center [279, 101] width 30 height 16
click at [266, 102] on input "I agree" at bounding box center [268, 97] width 8 height 8
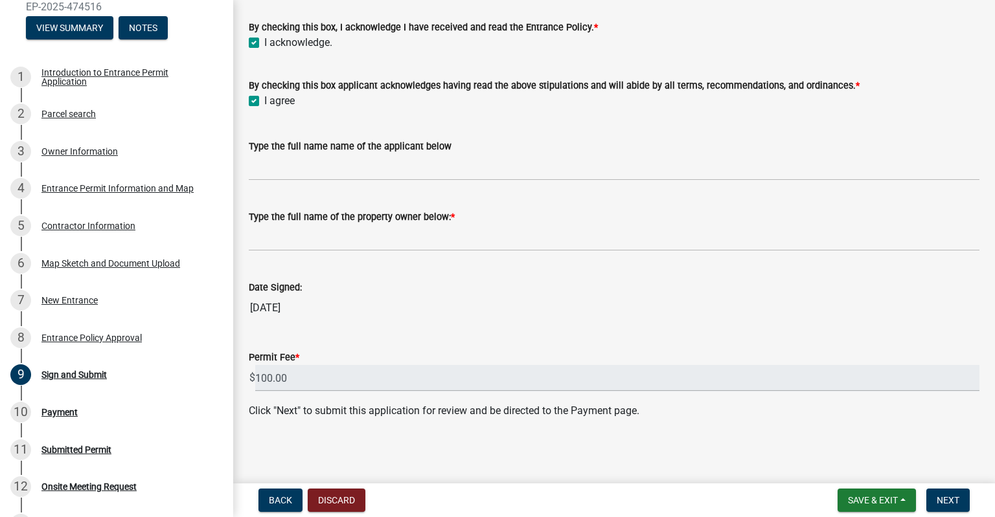
checkbox input "true"
click at [294, 179] on input "Type the full name name of the applicant below" at bounding box center [614, 167] width 731 height 27
type input "i"
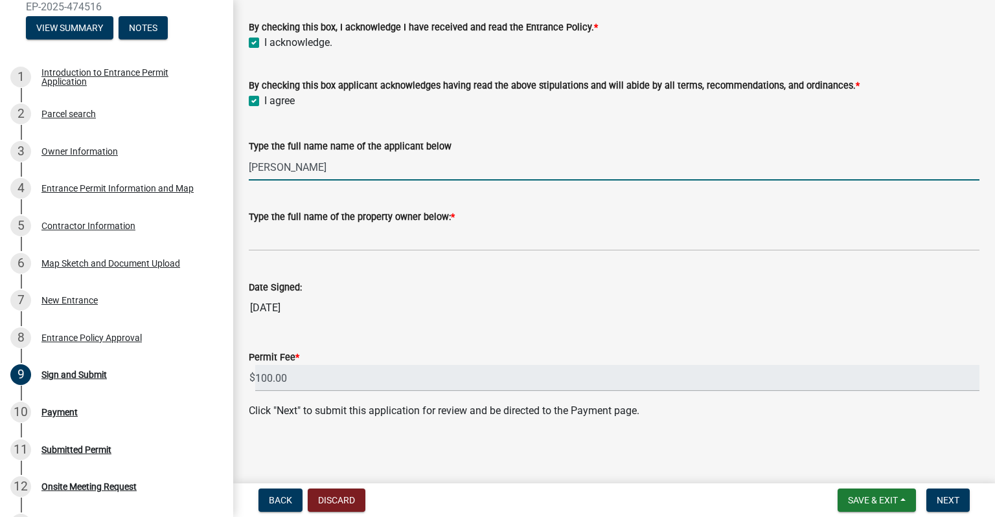
type input "[PERSON_NAME]"
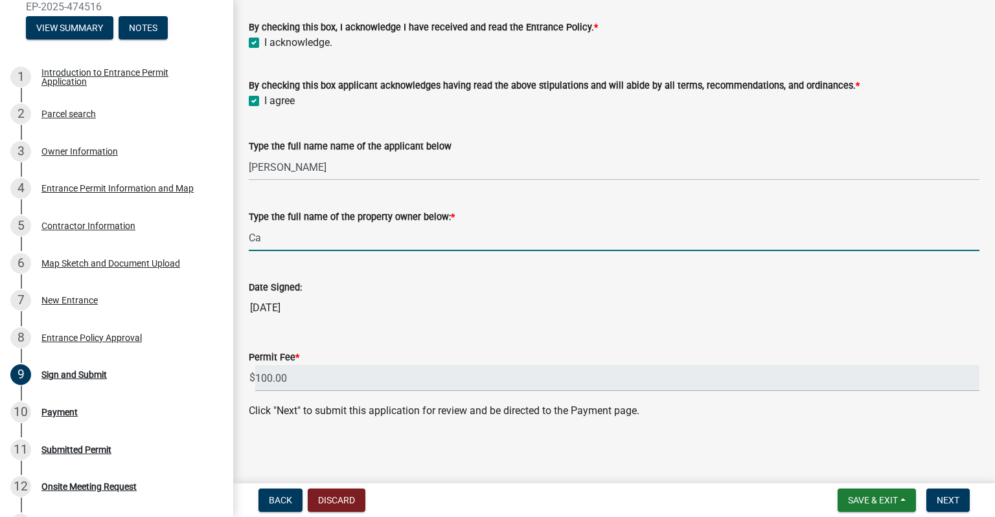
type input "C"
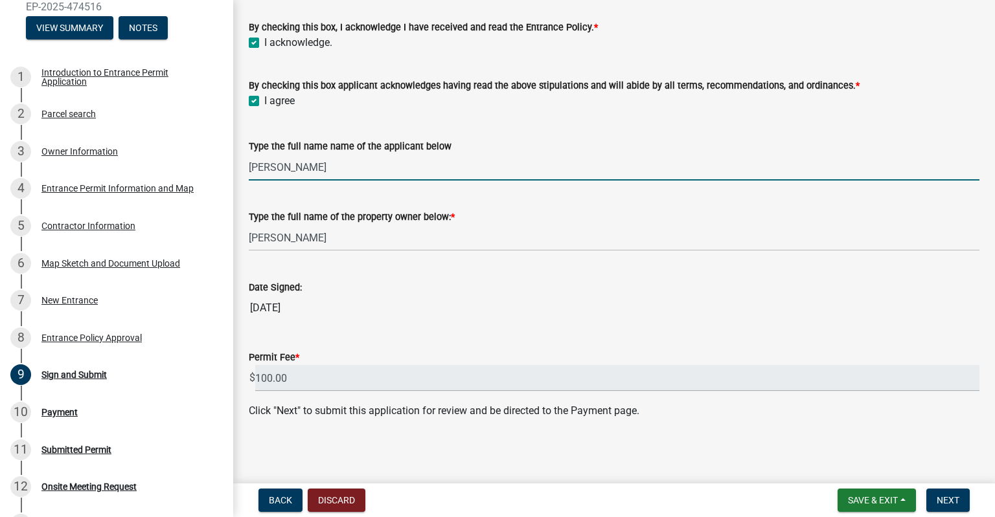
click at [279, 162] on input "[PERSON_NAME]" at bounding box center [614, 167] width 731 height 27
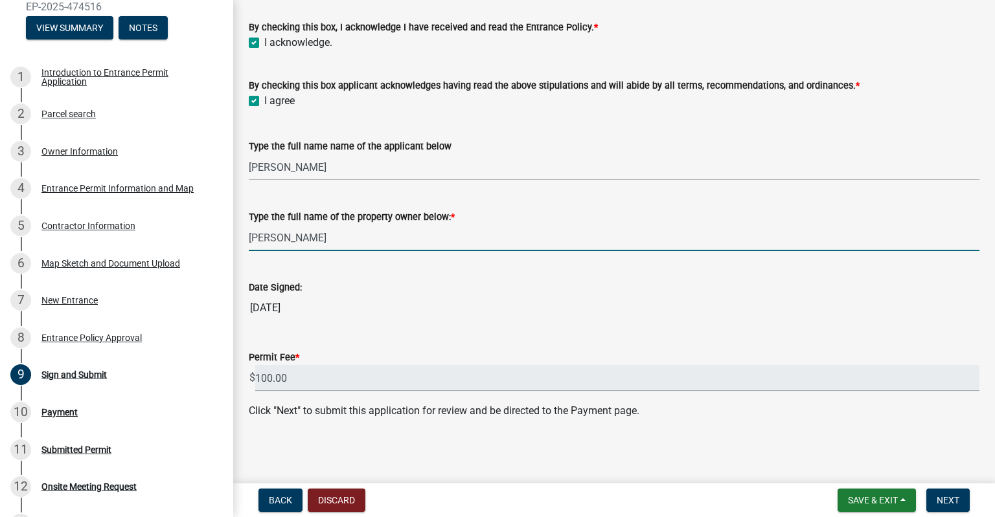
click at [278, 240] on input "[PERSON_NAME]" at bounding box center [614, 238] width 731 height 27
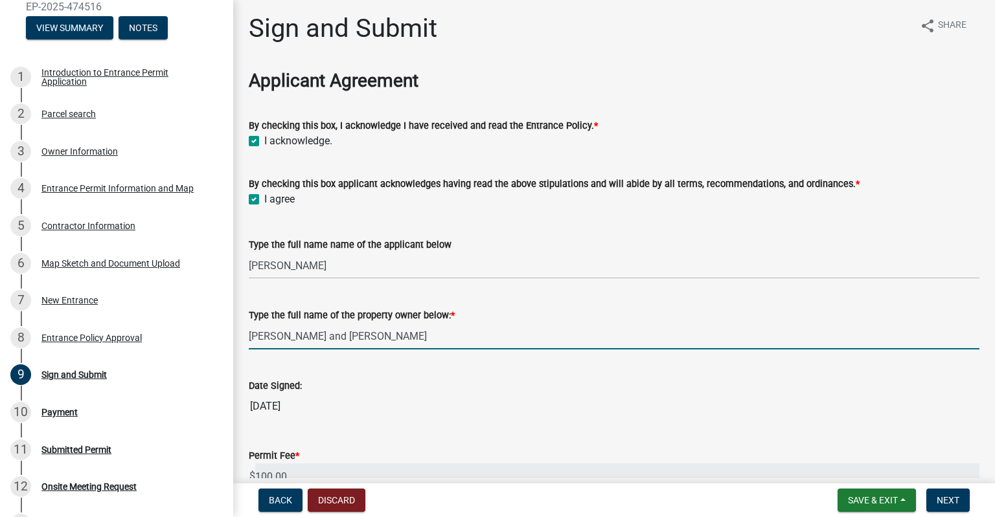
scroll to position [0, 0]
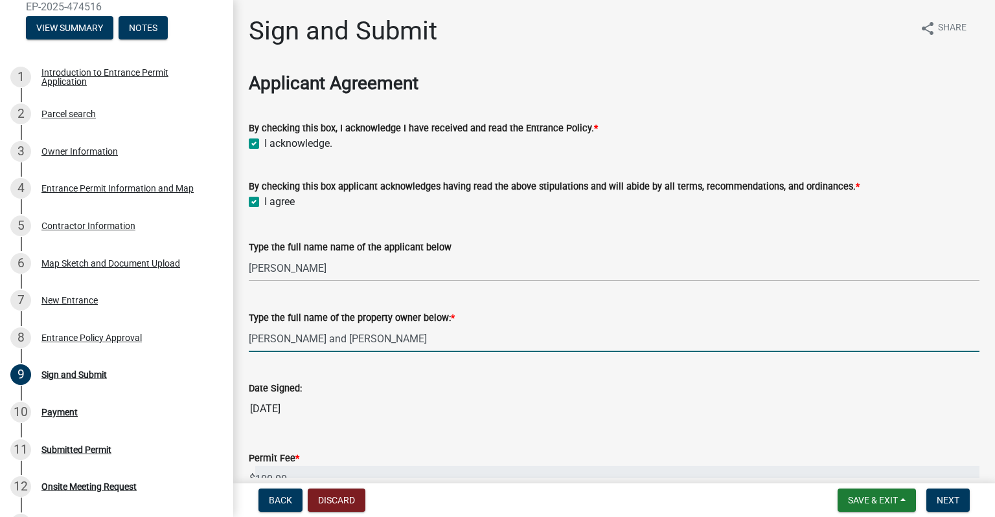
type input "[PERSON_NAME] and [PERSON_NAME]"
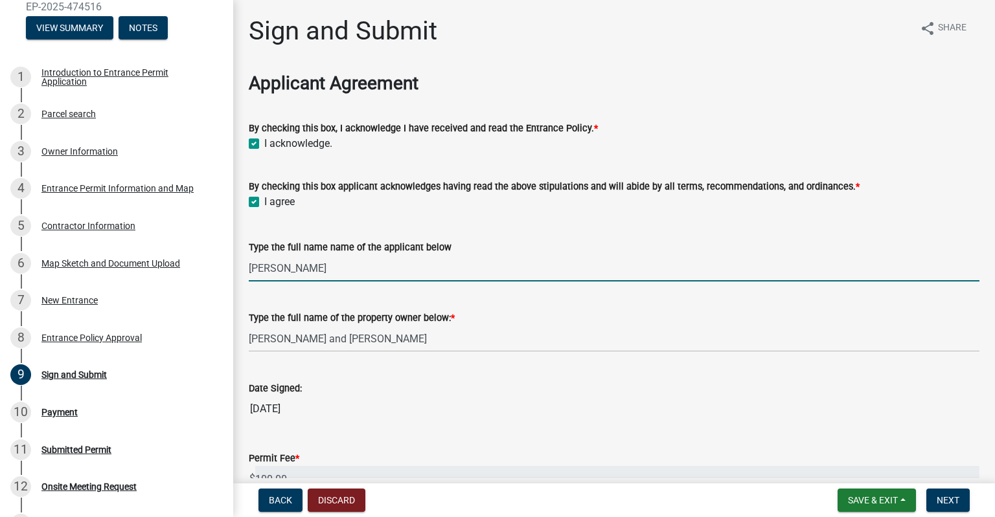
click at [281, 271] on input "[PERSON_NAME]" at bounding box center [614, 268] width 731 height 27
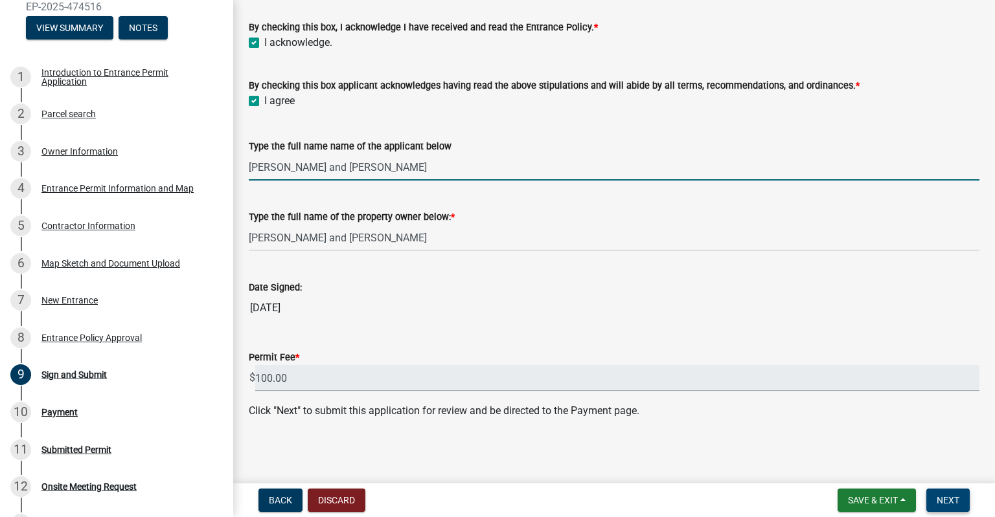
type input "[PERSON_NAME] and [PERSON_NAME]"
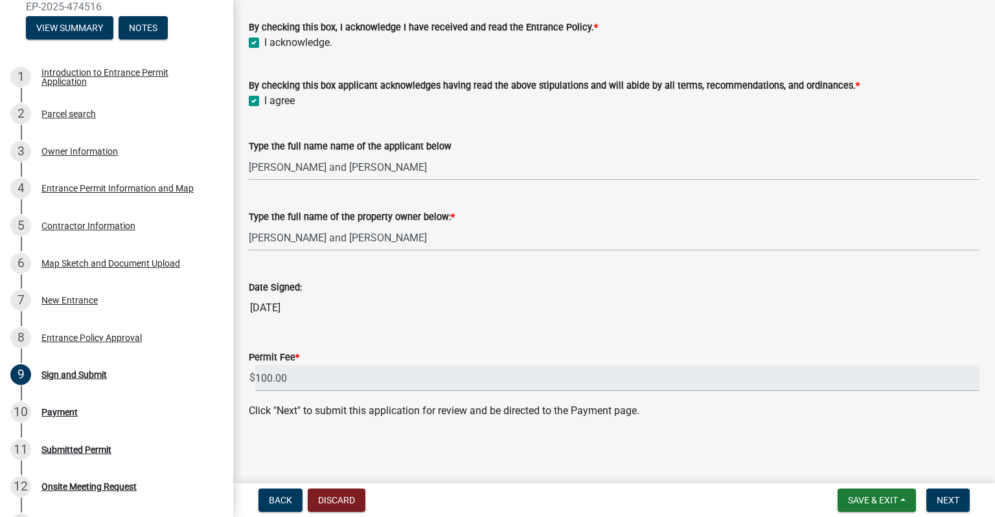
click at [617, 451] on main "Sign and Submit share Share Applicant Agreement By checking this box, I acknowl…" at bounding box center [614, 239] width 762 height 479
click at [962, 506] on button "Next" at bounding box center [947, 500] width 43 height 23
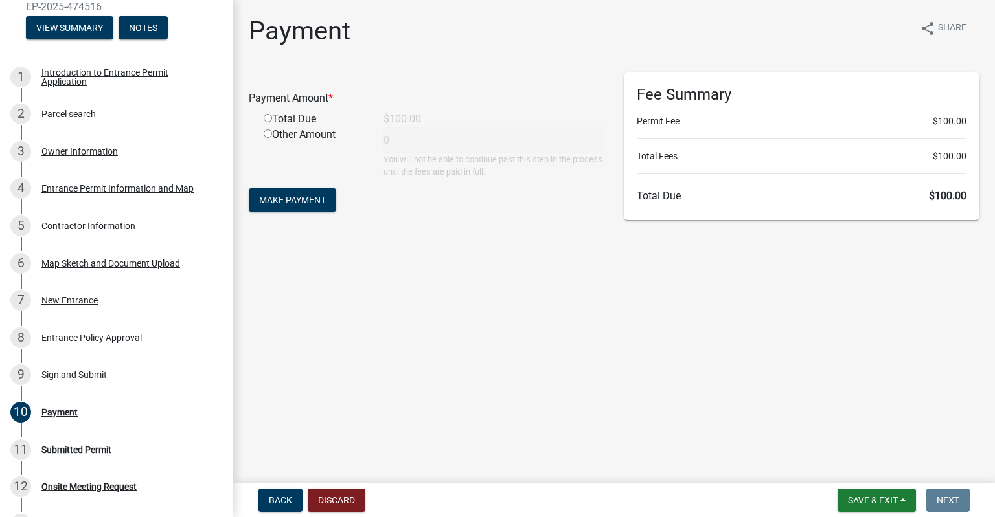
click at [271, 122] on input "radio" at bounding box center [268, 118] width 8 height 8
radio input "true"
type input "100"
click at [294, 204] on span "Make Payment" at bounding box center [292, 200] width 67 height 10
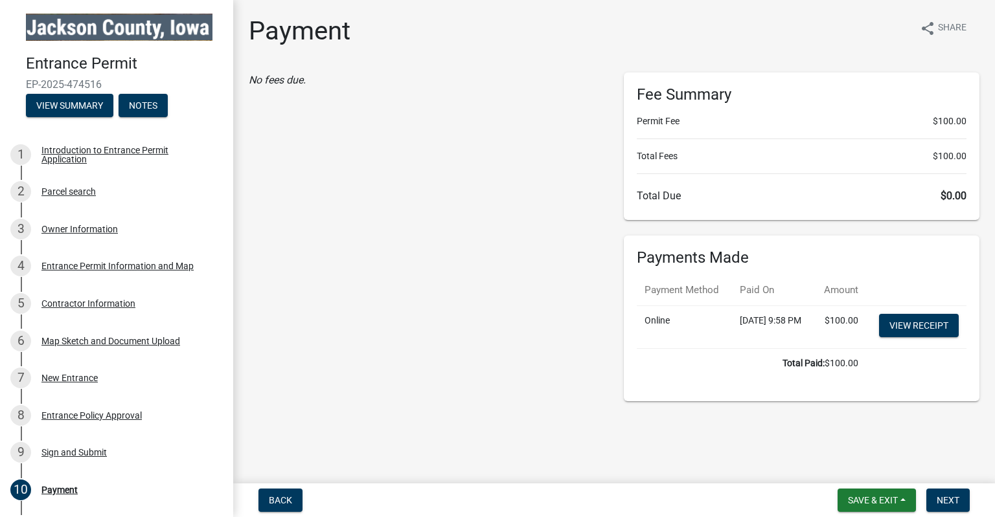
scroll to position [1, 0]
click at [940, 494] on button "Next" at bounding box center [947, 500] width 43 height 23
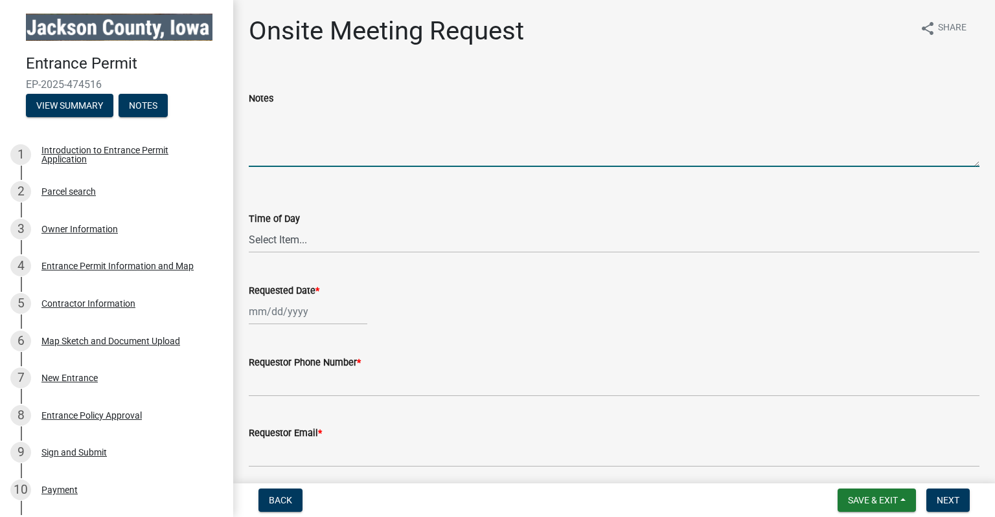
click at [277, 150] on textarea "Notes" at bounding box center [614, 136] width 731 height 61
type textarea "S"
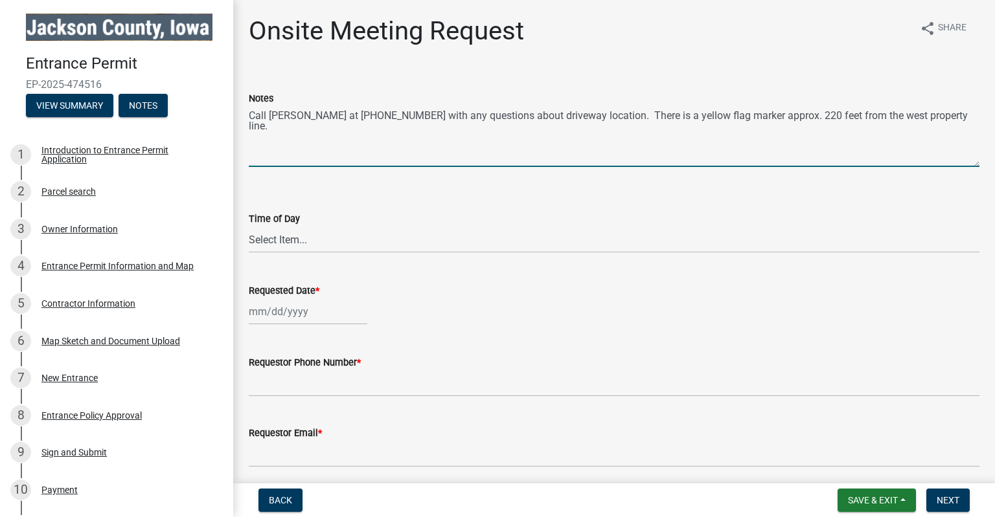
type textarea "Call [PERSON_NAME] at [PHONE_NUMBER] with any questions about driveway location…"
click at [249, 227] on select "Select Item... AM PM" at bounding box center [614, 240] width 731 height 27
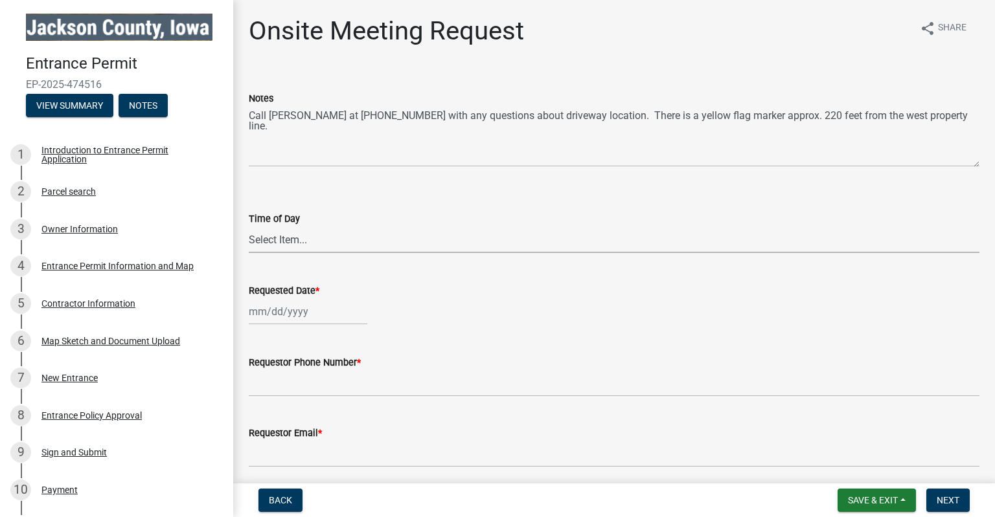
click at [372, 206] on form "Time of Day Select Item... AM PM" at bounding box center [614, 225] width 731 height 58
click at [280, 335] on wm-data-entity-input "Requested Date *" at bounding box center [614, 301] width 731 height 72
click at [284, 323] on input "Requested Date *" at bounding box center [308, 312] width 119 height 27
select select "9"
select select "2025"
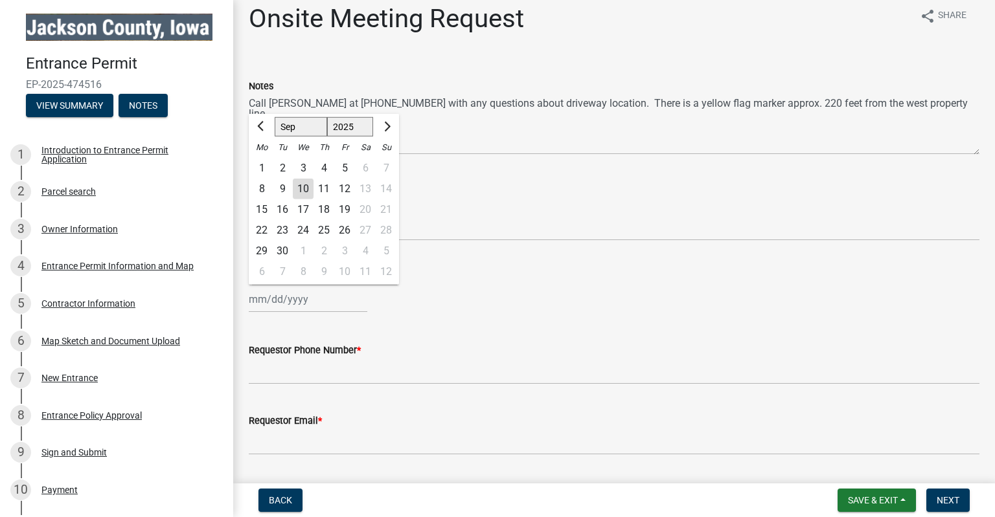
scroll to position [13, 0]
click at [467, 254] on div "Requested Date * [PERSON_NAME] Apr [PERSON_NAME][DATE] Sep Oct Nov [DATE] 1526 …" at bounding box center [614, 282] width 731 height 60
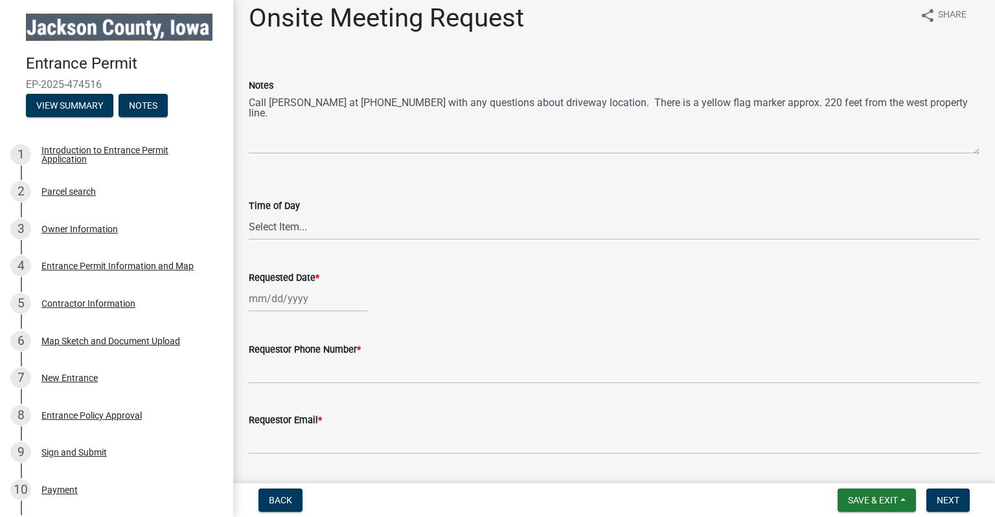
scroll to position [179, 0]
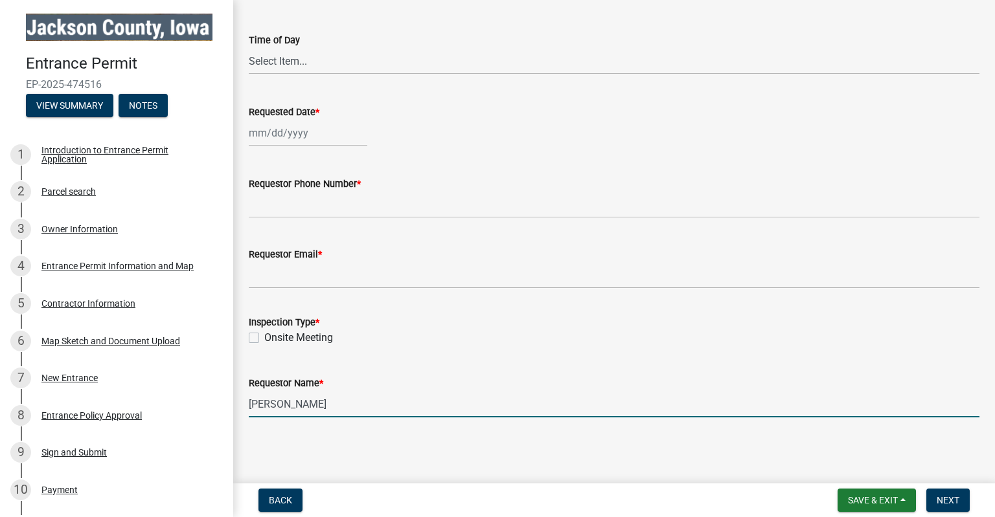
click at [291, 404] on input "[PERSON_NAME]" at bounding box center [614, 404] width 731 height 27
click at [317, 404] on input "[PERSON_NAME]" at bounding box center [614, 404] width 731 height 27
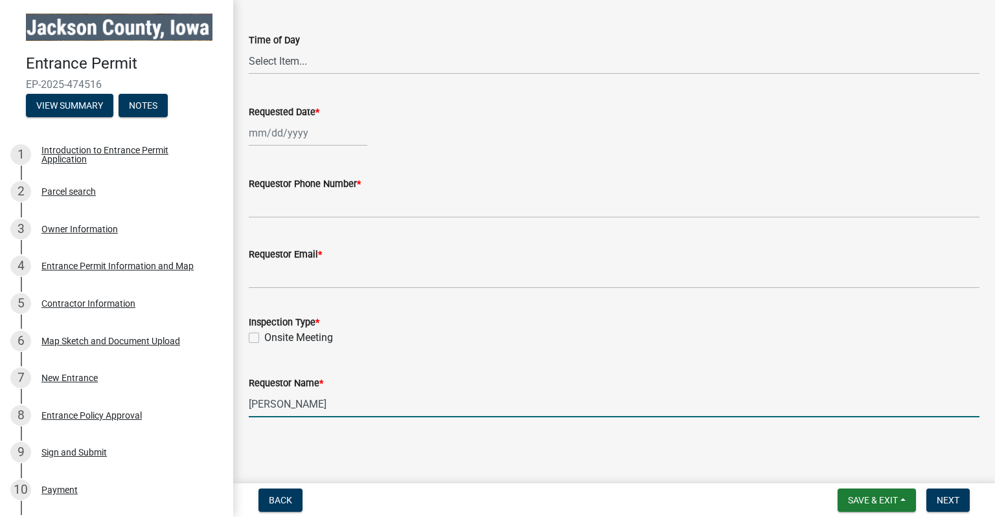
type input "[PERSON_NAME]"
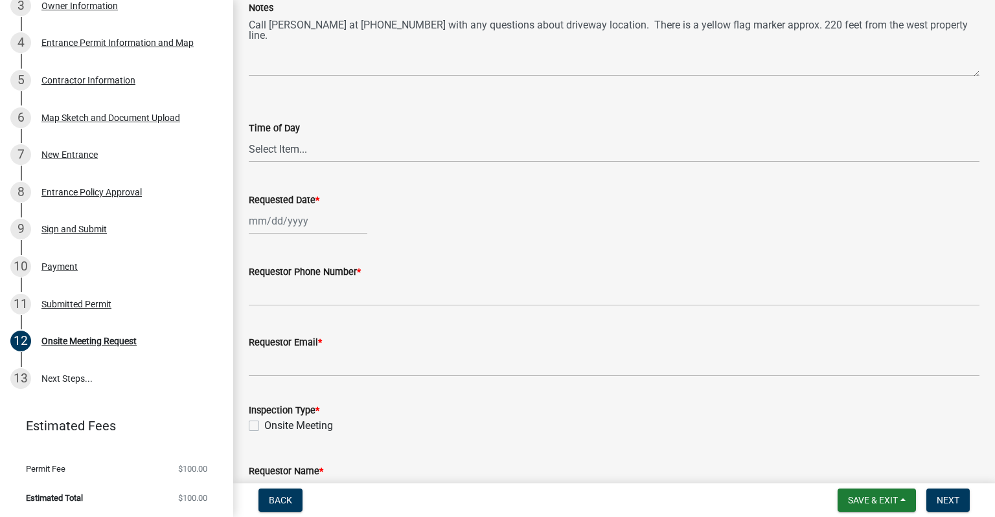
scroll to position [0, 0]
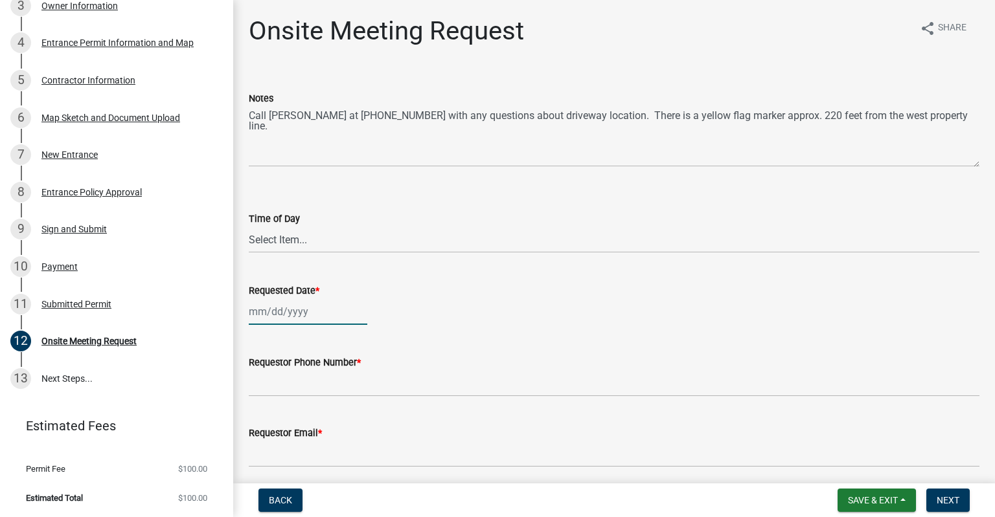
click at [299, 311] on input "Requested Date *" at bounding box center [308, 312] width 119 height 27
select select "9"
select select "2025"
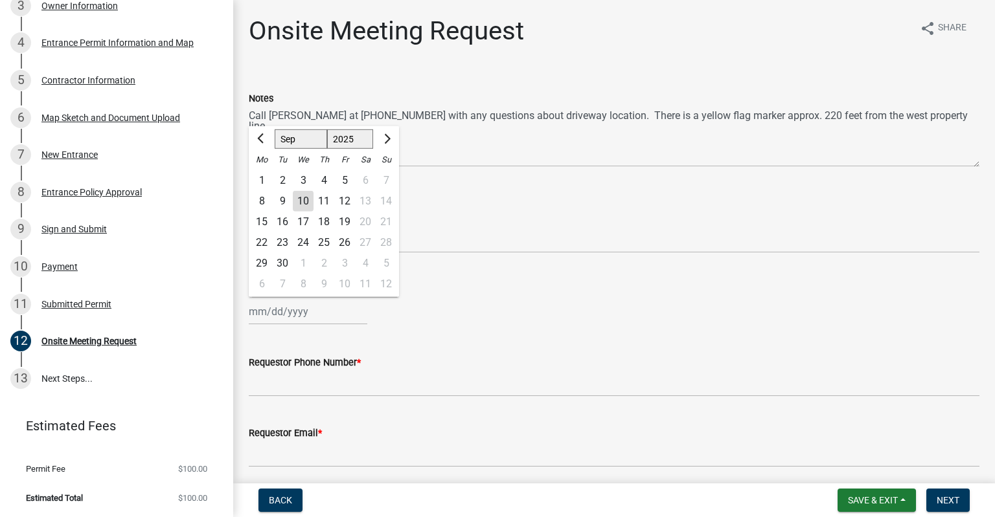
click at [328, 200] on div "11" at bounding box center [323, 201] width 21 height 21
type input "[DATE]"
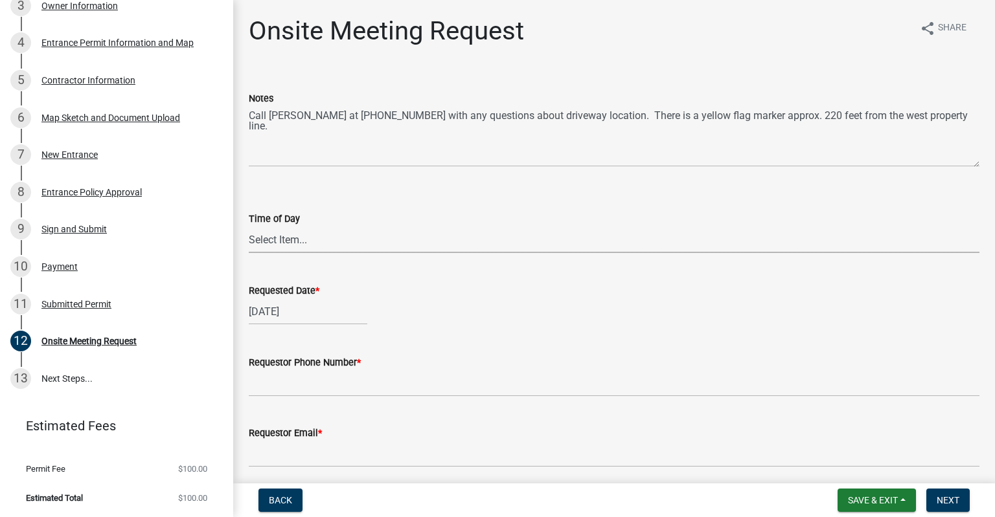
click at [249, 227] on select "Select Item... AM PM" at bounding box center [614, 240] width 731 height 27
click option "AM" at bounding box center [0, 0] width 0 height 0
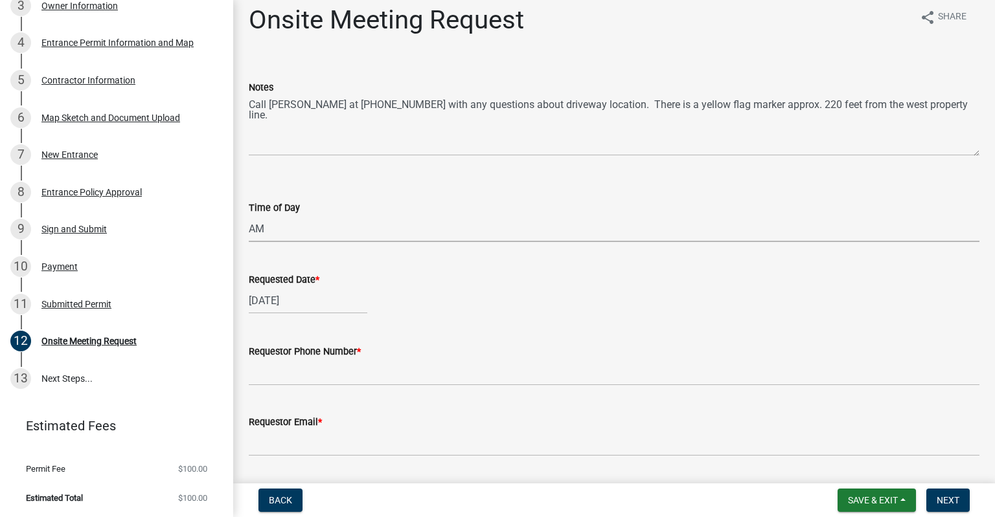
click at [249, 216] on select "Select Item... AM PM" at bounding box center [614, 229] width 731 height 27
click at [299, 240] on select "Select Item... AM PM" at bounding box center [614, 229] width 731 height 27
click at [249, 216] on select "Select Item... AM PM" at bounding box center [614, 229] width 731 height 27
click option "PM" at bounding box center [0, 0] width 0 height 0
click at [282, 327] on div "Requestor Phone Number *" at bounding box center [614, 356] width 731 height 60
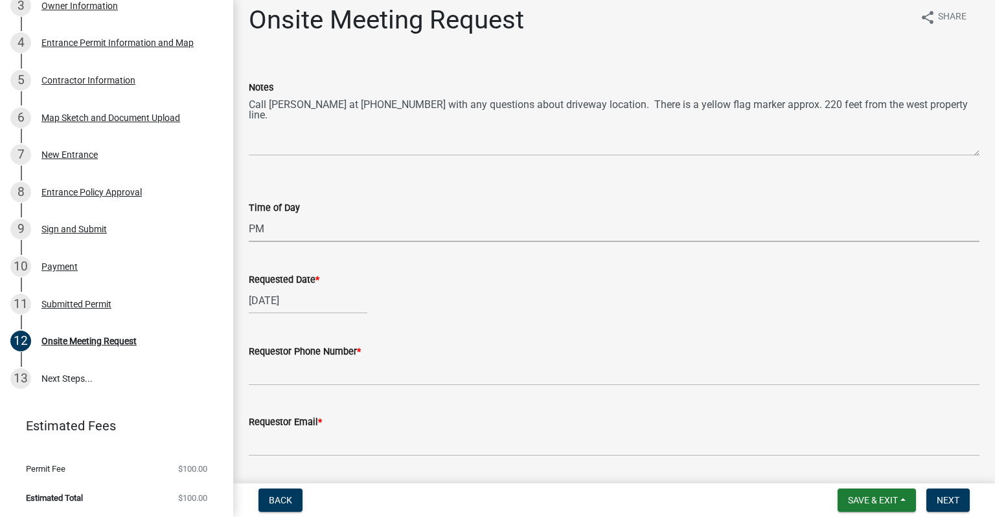
click at [249, 216] on select "Select Item... AM PM" at bounding box center [614, 229] width 731 height 27
click option "AM" at bounding box center [0, 0] width 0 height 0
select select "6ef18f41-6e51-493d-a9aa-2e0b643760cb"
click at [297, 206] on label "Time of Day" at bounding box center [274, 208] width 51 height 9
click at [297, 216] on select "Select Item... AM PM" at bounding box center [614, 229] width 731 height 27
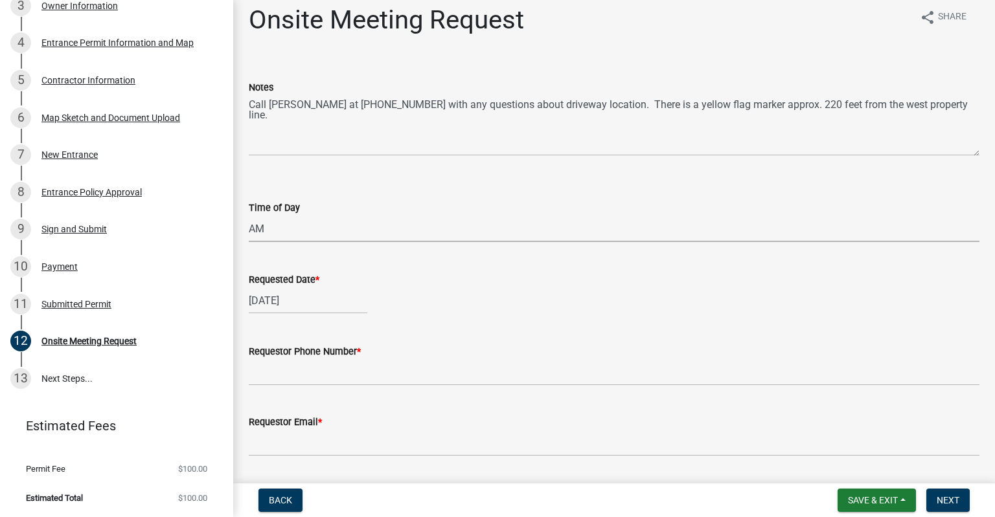
click at [249, 216] on select "Select Item... AM PM" at bounding box center [614, 229] width 731 height 27
click at [330, 165] on wm-data-entity-input "Notes Call [PERSON_NAME] at [PHONE_NUMBER] with any questions about driveway lo…" at bounding box center [614, 114] width 731 height 105
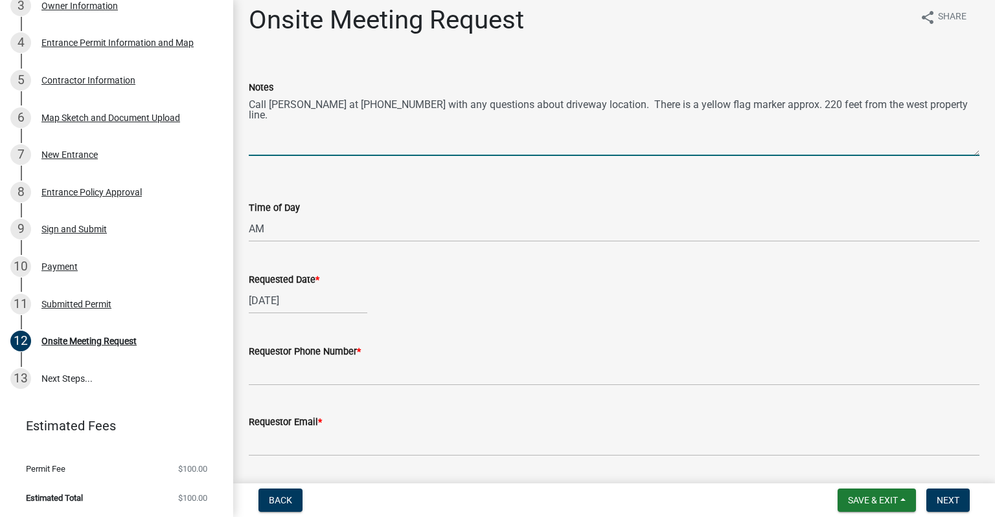
click at [610, 110] on textarea "Call [PERSON_NAME] at [PHONE_NUMBER] with any questions about driveway location…" at bounding box center [614, 125] width 731 height 61
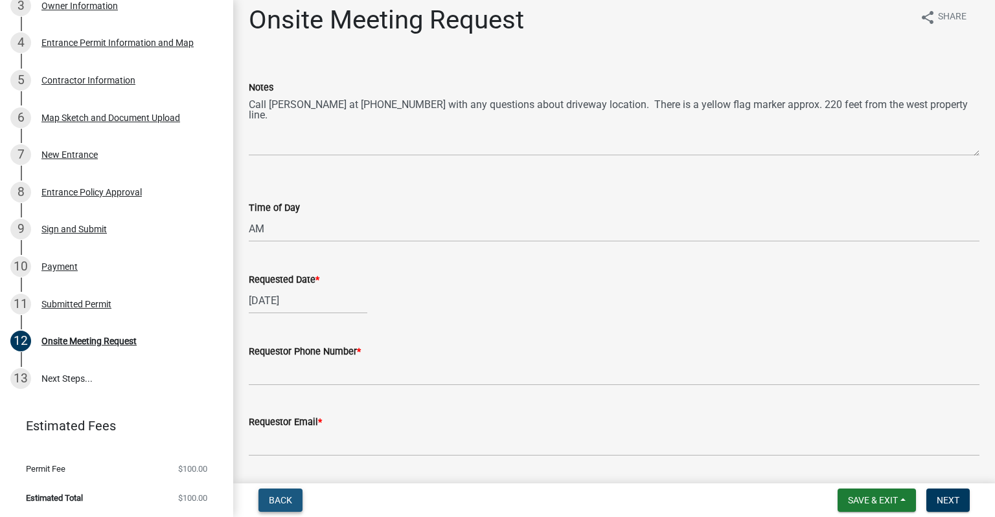
click at [284, 492] on button "Back" at bounding box center [280, 500] width 44 height 23
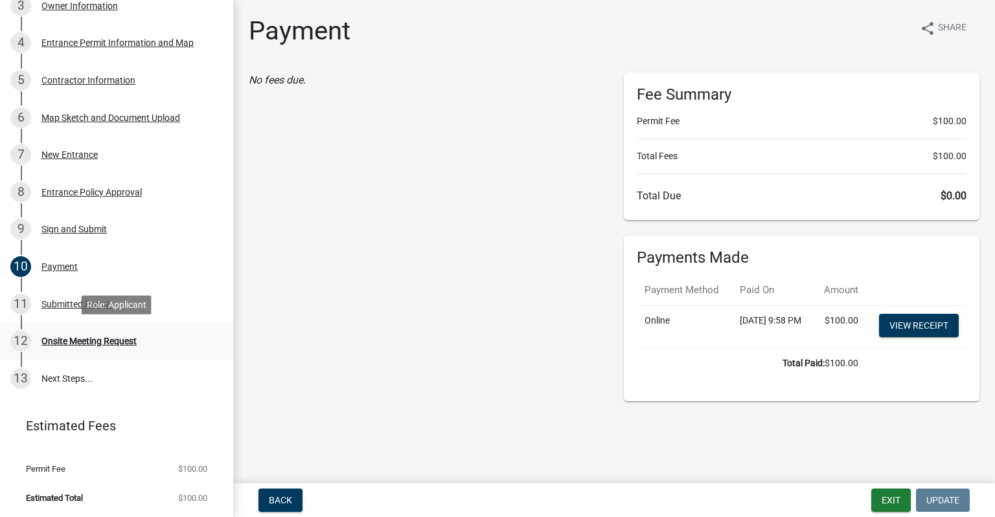
click at [85, 328] on link "12 Onsite Meeting Request" at bounding box center [116, 342] width 233 height 38
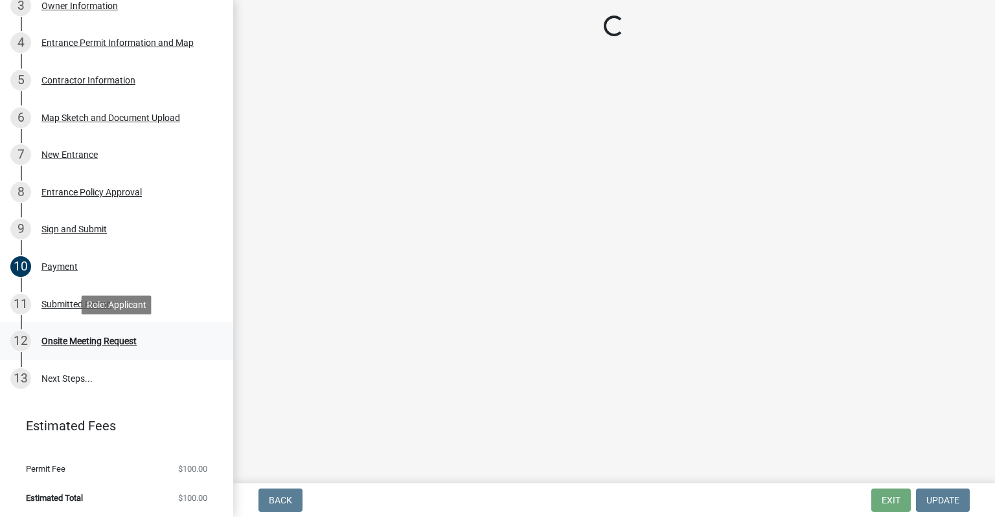
select select "6ef18f41-6e51-493d-a9aa-2e0b643760cb"
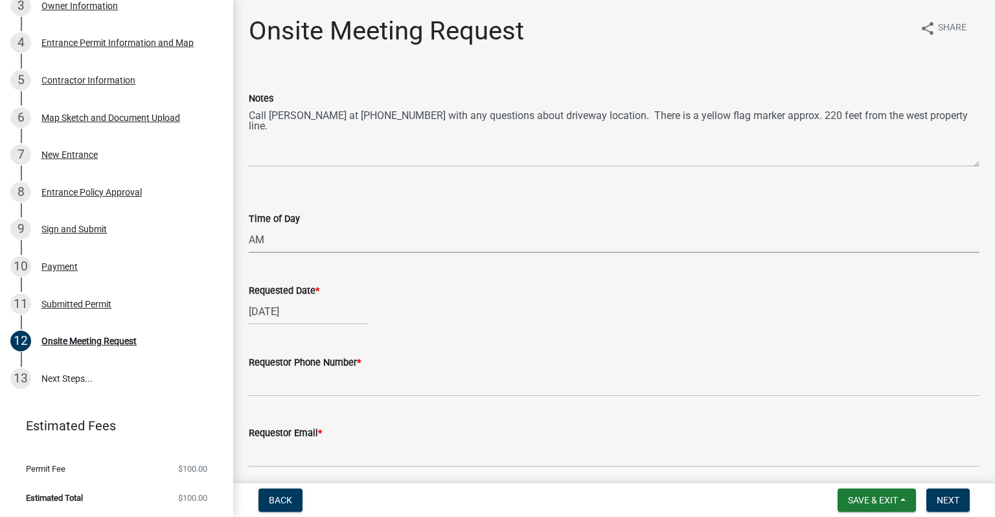
click at [249, 227] on select "Select Item... AM PM" at bounding box center [614, 240] width 731 height 27
click at [320, 207] on form "Time of Day Select Item... AM PM" at bounding box center [614, 225] width 731 height 58
click at [339, 392] on input "Requestor Phone Number *" at bounding box center [614, 383] width 731 height 27
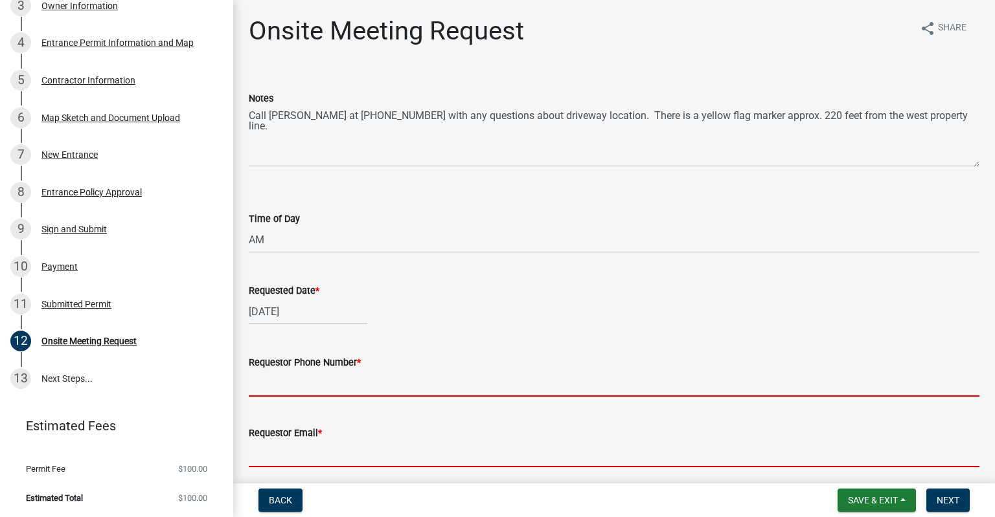
click at [330, 453] on input "Requestor Email *" at bounding box center [614, 454] width 731 height 27
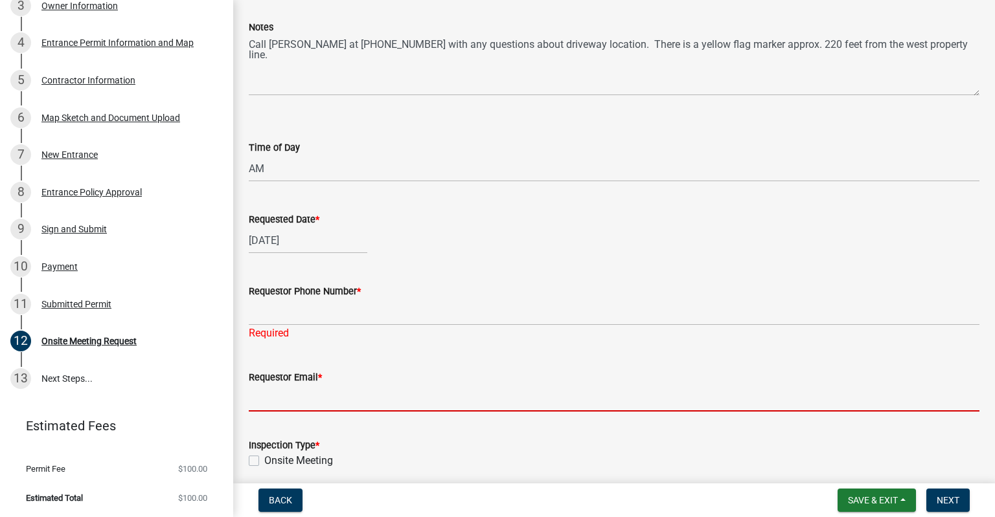
scroll to position [84, 0]
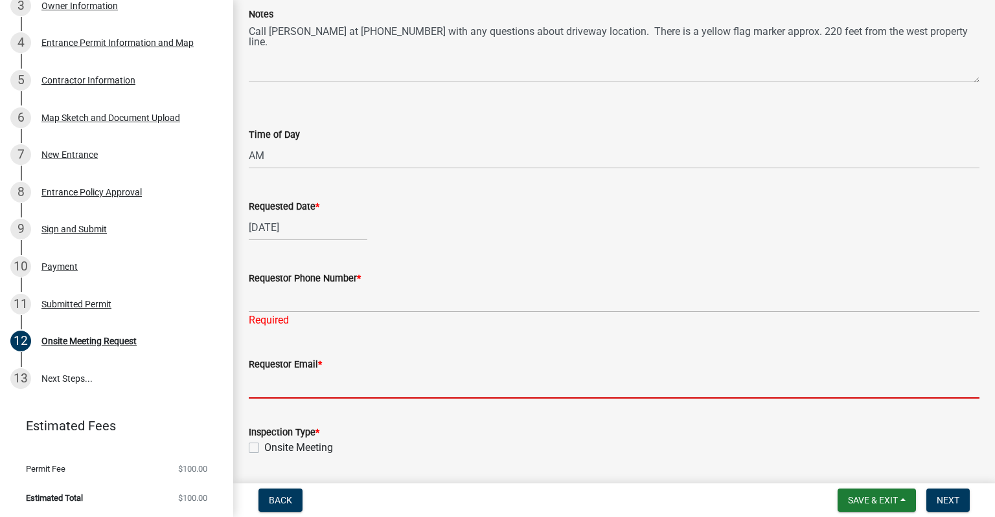
click at [280, 392] on input "Requestor Email *" at bounding box center [614, 385] width 731 height 27
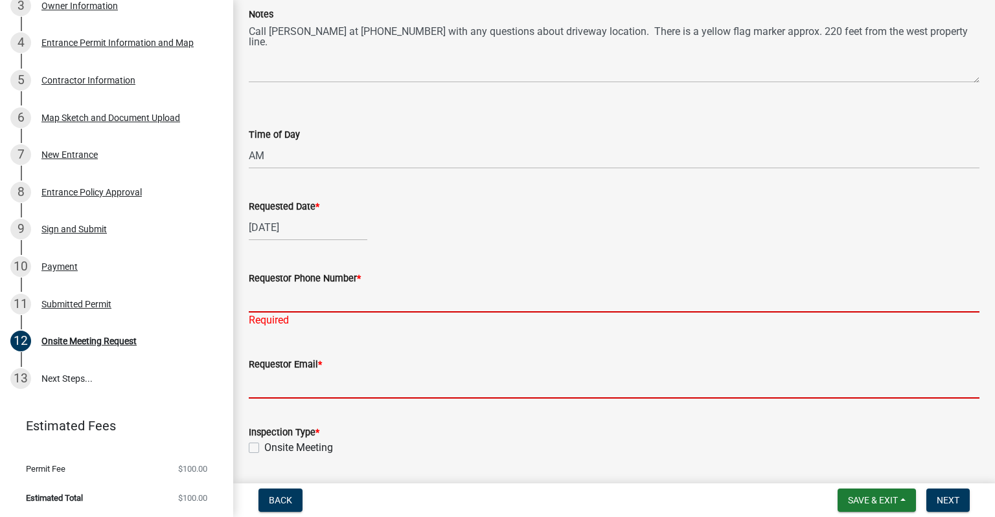
click at [286, 309] on input "Requestor Phone Number *" at bounding box center [614, 299] width 731 height 27
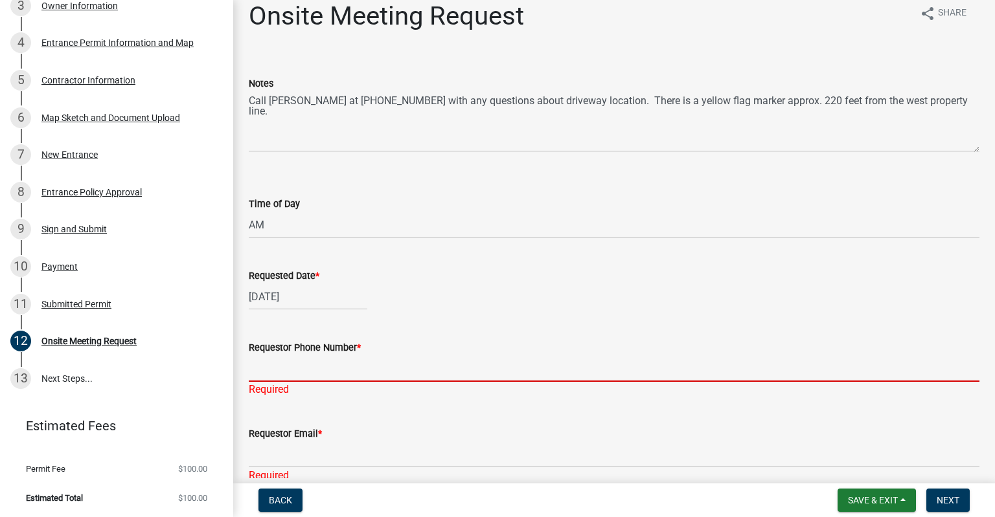
scroll to position [13, 0]
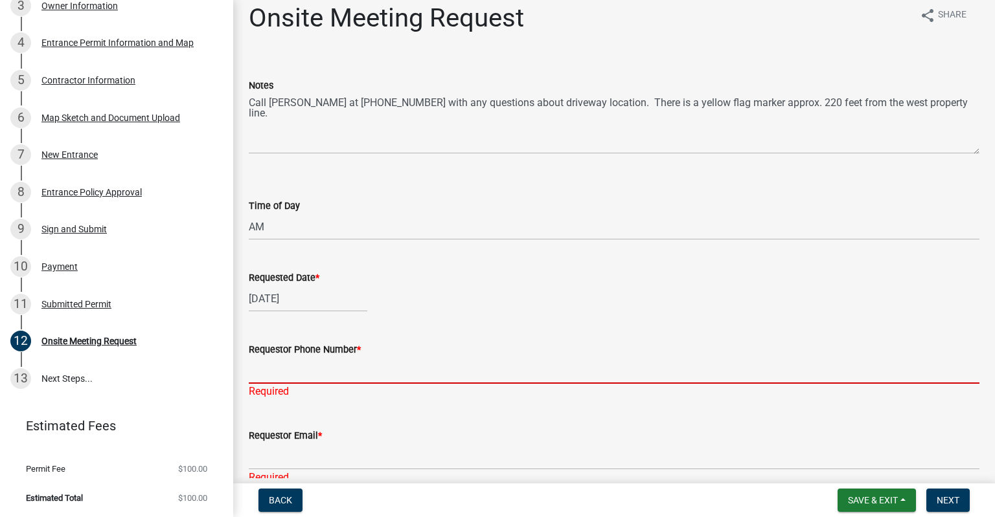
click at [275, 374] on input "Requestor Phone Number *" at bounding box center [614, 371] width 731 height 27
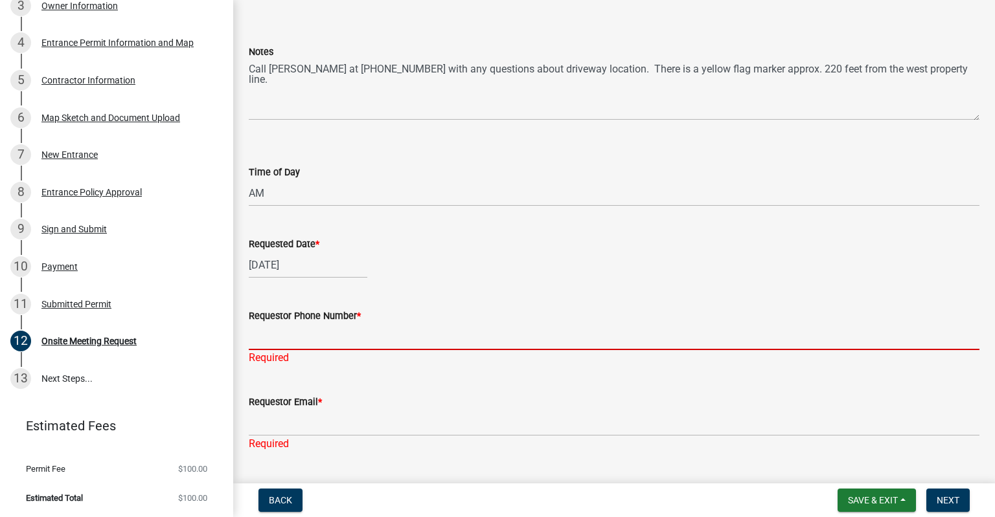
scroll to position [47, 0]
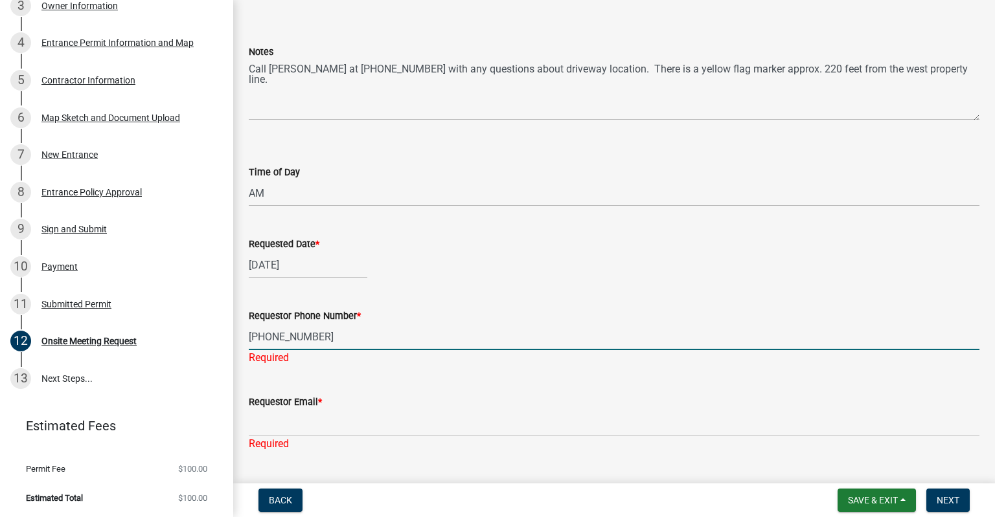
type input "[PHONE_NUMBER]"
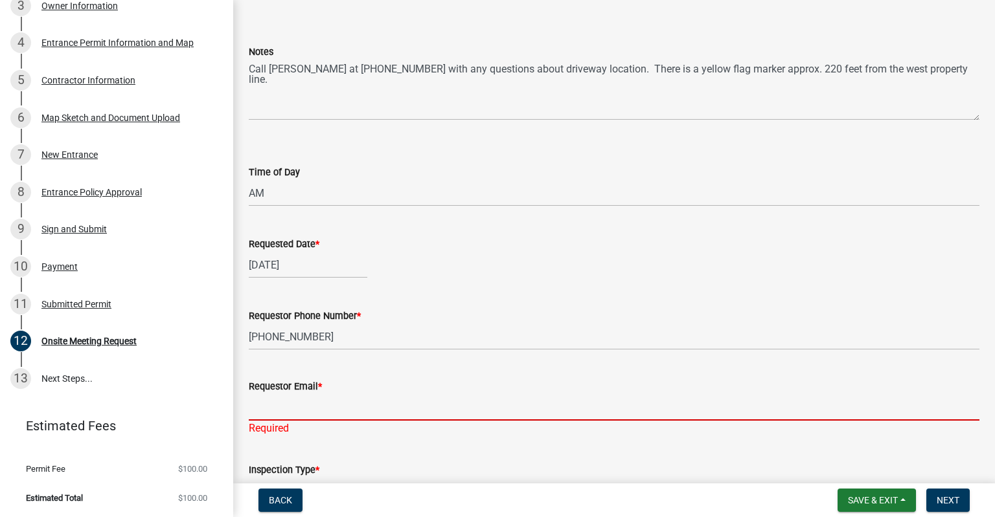
click at [431, 421] on input "Requestor Email *" at bounding box center [614, 407] width 731 height 27
click at [292, 415] on input "Requestor Email *" at bounding box center [614, 407] width 731 height 27
type input "t"
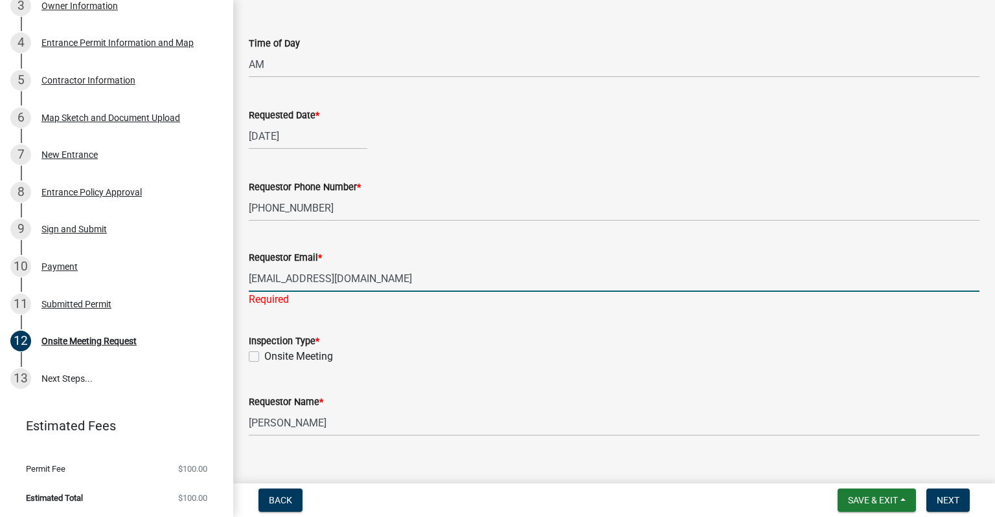
scroll to position [194, 0]
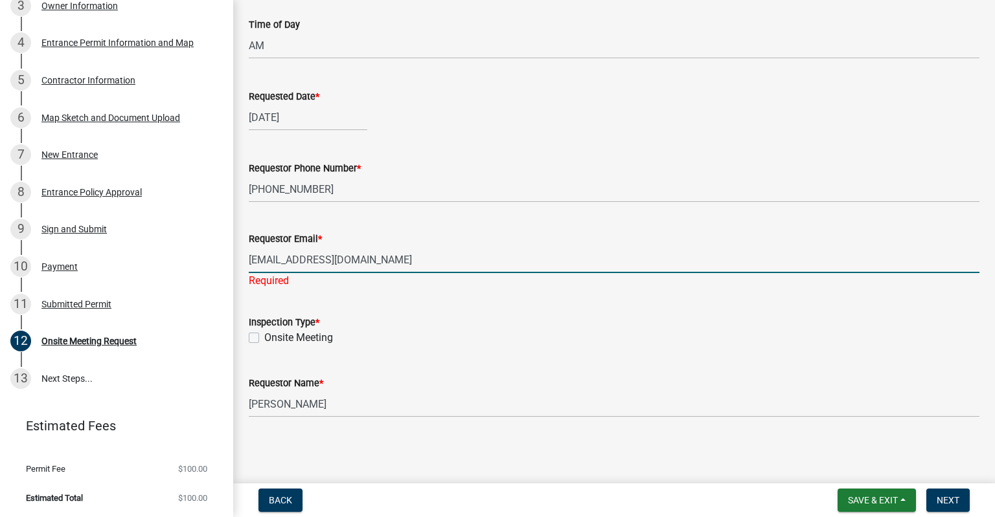
type input "[EMAIL_ADDRESS][DOMAIN_NAME]"
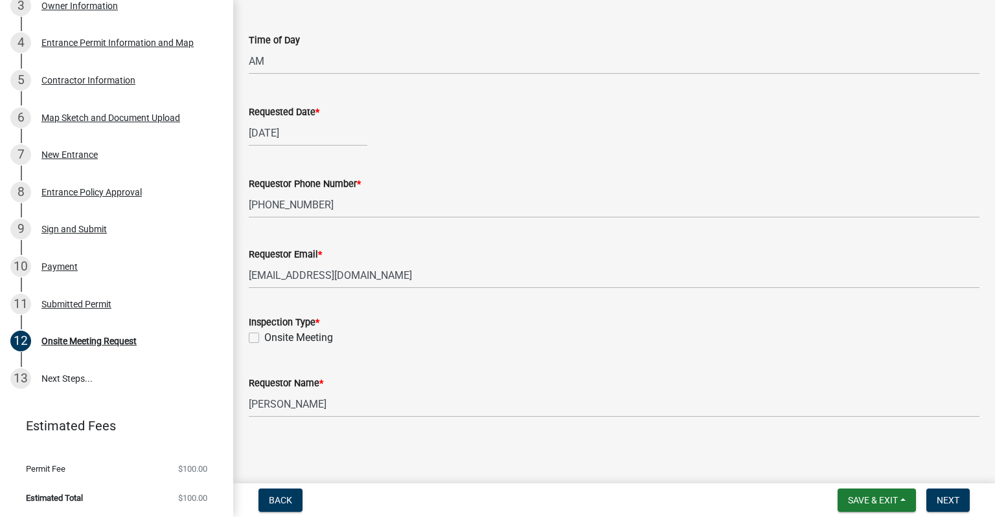
click at [251, 345] on div "Onsite Meeting" at bounding box center [614, 338] width 731 height 16
click at [264, 338] on label "Onsite Meeting" at bounding box center [298, 338] width 69 height 16
click at [264, 338] on input "Onsite Meeting" at bounding box center [268, 334] width 8 height 8
checkbox input "true"
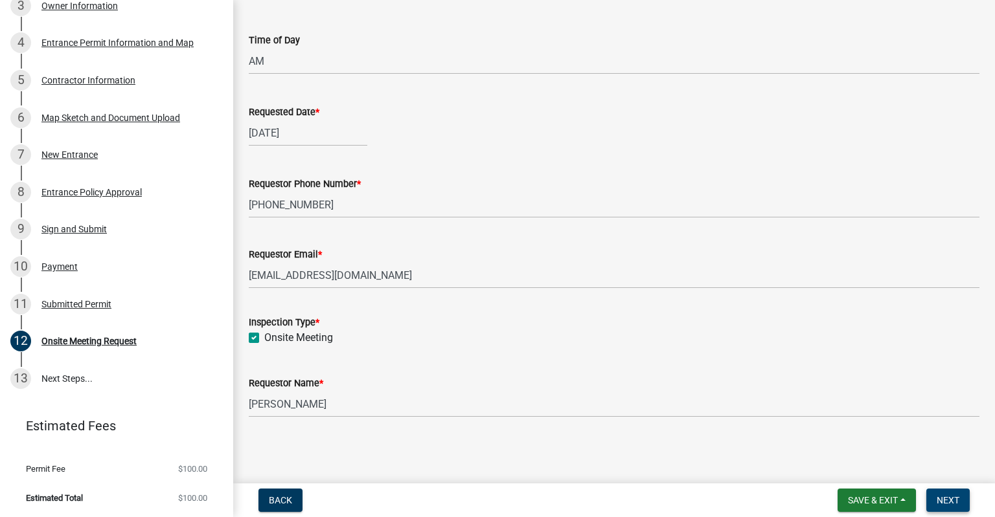
click at [949, 510] on button "Next" at bounding box center [947, 500] width 43 height 23
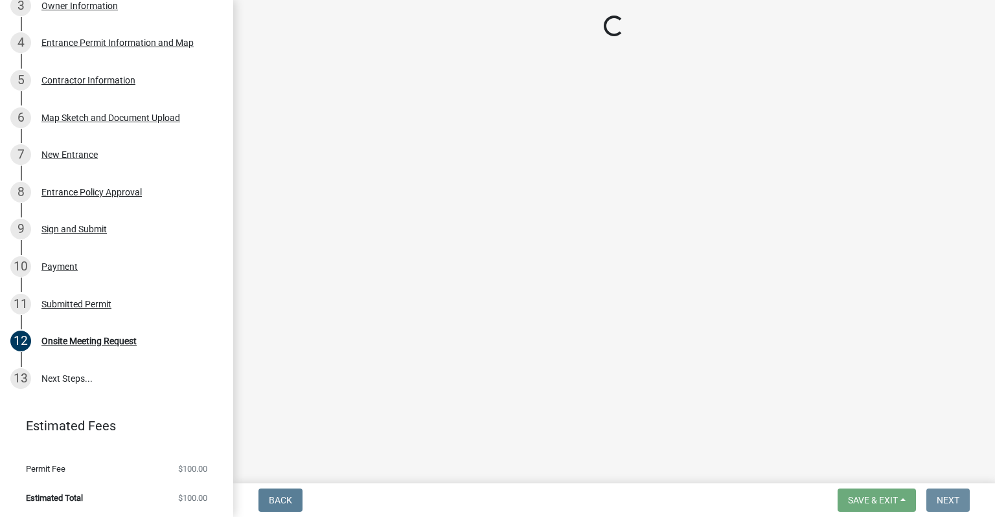
scroll to position [0, 0]
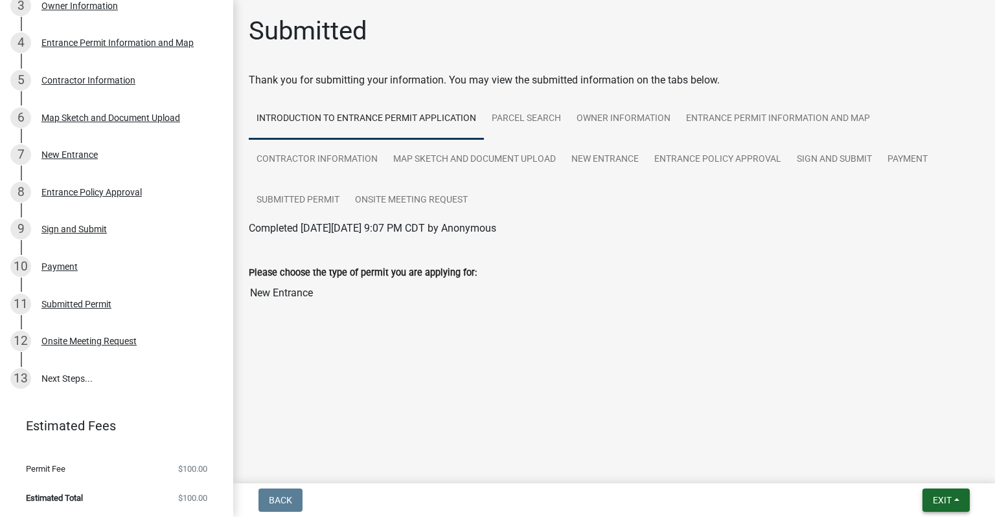
click at [928, 501] on button "Exit" at bounding box center [945, 500] width 47 height 23
click at [766, 426] on main "Submitted Thank you for submitting your information. You may view the submitted…" at bounding box center [614, 239] width 762 height 479
click at [933, 500] on span "Exit" at bounding box center [942, 500] width 19 height 10
click at [921, 470] on button "Save & Exit" at bounding box center [918, 466] width 104 height 31
